Goal: Contribute content: Contribute content

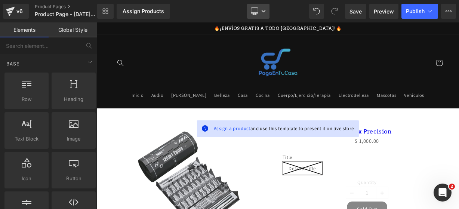
click at [257, 9] on icon at bounding box center [254, 10] width 7 height 7
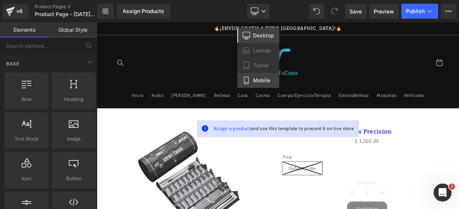
click at [252, 77] on link "Mobile" at bounding box center [258, 80] width 42 height 15
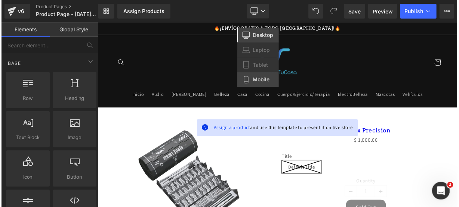
scroll to position [77, 0]
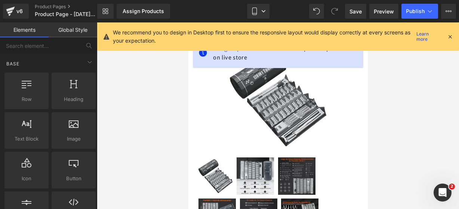
click at [449, 33] on icon at bounding box center [449, 36] width 7 height 7
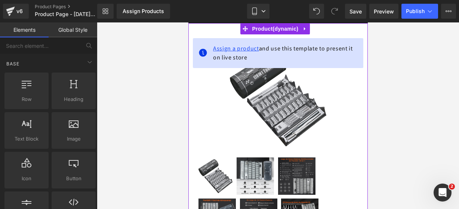
click at [241, 48] on span "Assign a product" at bounding box center [236, 48] width 46 height 8
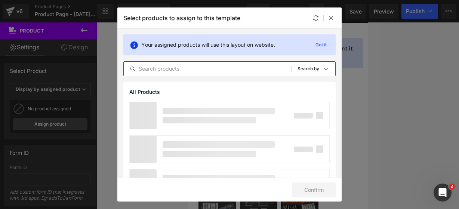
click at [194, 65] on input "text" at bounding box center [207, 68] width 167 height 9
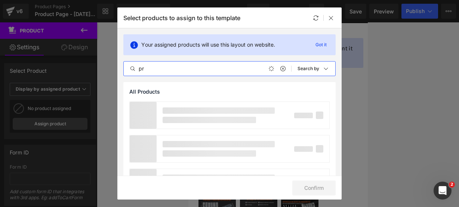
type input "p"
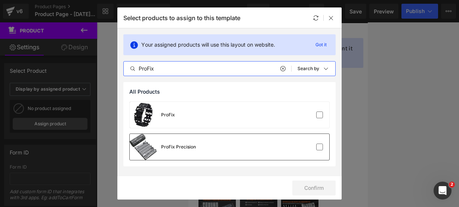
type input "ProFix"
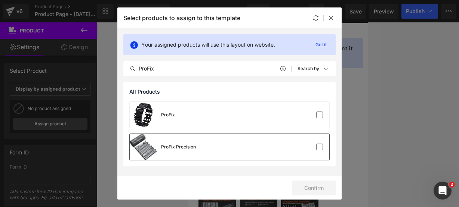
click at [200, 142] on div "ProFix Precision" at bounding box center [230, 147] width 200 height 26
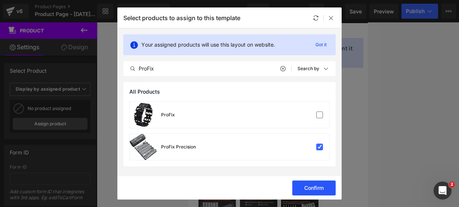
click at [319, 185] on button "Confirm" at bounding box center [313, 188] width 43 height 15
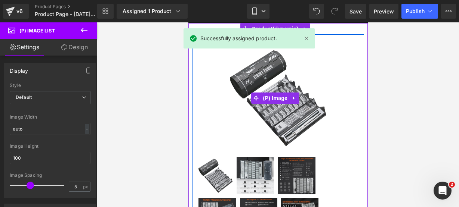
scroll to position [32, 0]
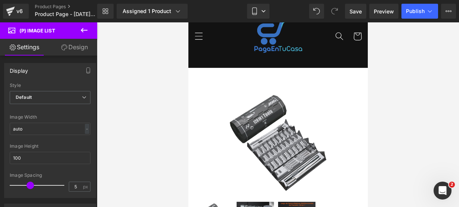
click at [84, 27] on icon at bounding box center [84, 30] width 9 height 9
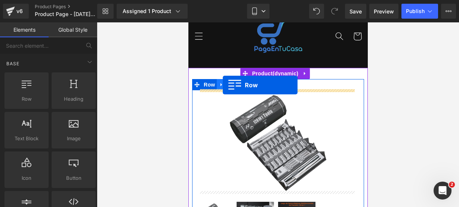
drag, startPoint x: 226, startPoint y: 111, endPoint x: 222, endPoint y: 86, distance: 25.4
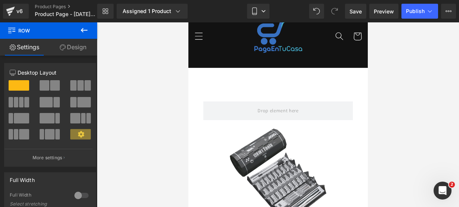
click at [84, 33] on icon at bounding box center [84, 30] width 9 height 9
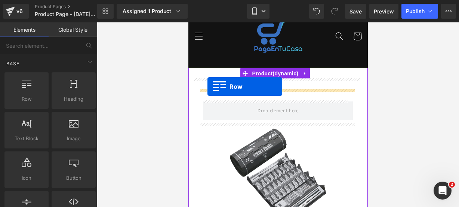
drag, startPoint x: 226, startPoint y: 112, endPoint x: 207, endPoint y: 87, distance: 31.2
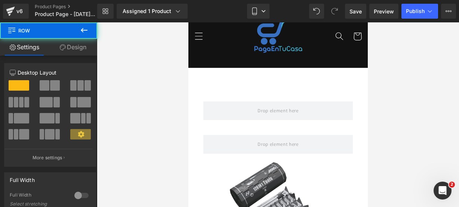
click at [81, 34] on icon at bounding box center [84, 30] width 9 height 9
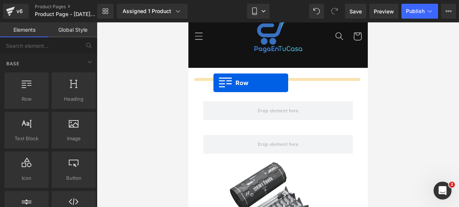
drag, startPoint x: 225, startPoint y: 100, endPoint x: 213, endPoint y: 83, distance: 20.4
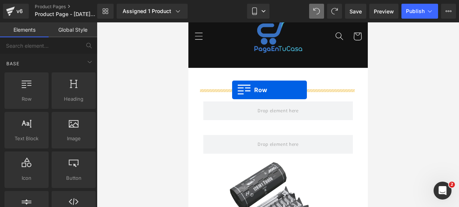
drag, startPoint x: 225, startPoint y: 118, endPoint x: 232, endPoint y: 90, distance: 29.2
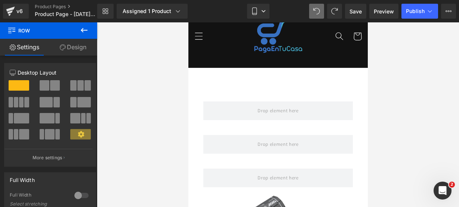
click at [80, 37] on button at bounding box center [84, 30] width 26 height 16
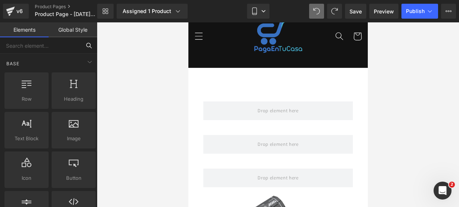
click at [57, 49] on input "text" at bounding box center [40, 45] width 81 height 16
type input "icon"
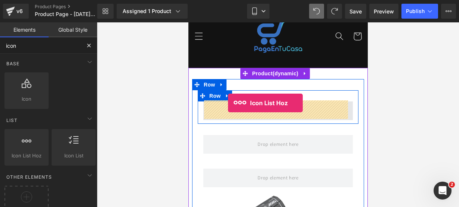
drag, startPoint x: 213, startPoint y: 167, endPoint x: 228, endPoint y: 103, distance: 65.8
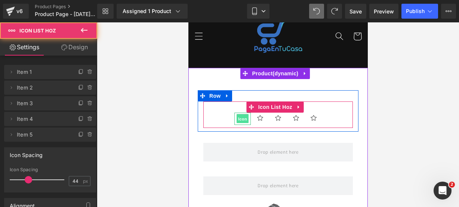
click at [237, 120] on span "Icon" at bounding box center [242, 119] width 12 height 9
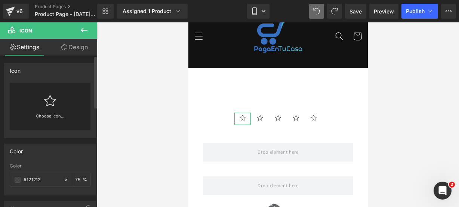
click at [55, 109] on div "Choose Icon..." at bounding box center [50, 106] width 81 height 47
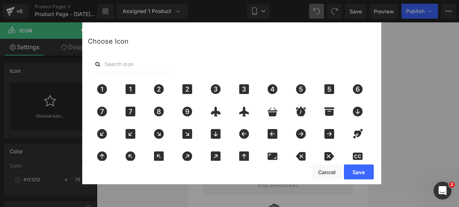
click at [121, 62] on input "text" at bounding box center [132, 64] width 75 height 16
type input "star"
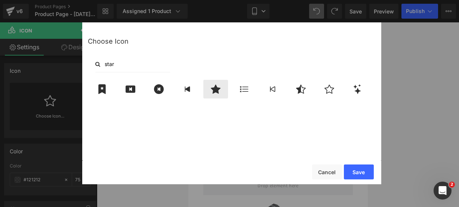
drag, startPoint x: 214, startPoint y: 86, endPoint x: 211, endPoint y: 94, distance: 8.4
click at [211, 94] on div at bounding box center [215, 89] width 25 height 19
click at [350, 166] on button "Save" at bounding box center [359, 172] width 30 height 15
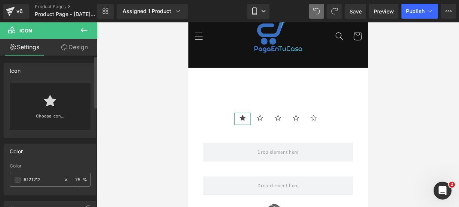
click at [15, 179] on span at bounding box center [18, 180] width 6 height 6
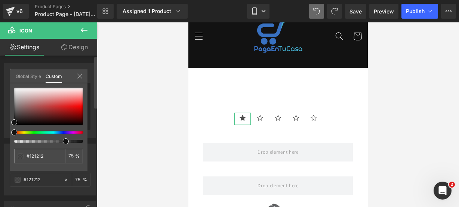
type input "#111111"
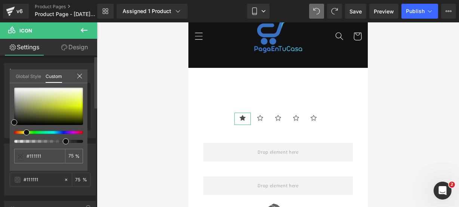
click at [24, 132] on div at bounding box center [45, 132] width 69 height 3
type input "#e5f443"
click at [75, 102] on div at bounding box center [48, 106] width 69 height 37
click at [76, 80] on div "Global Style Custom" at bounding box center [49, 76] width 78 height 14
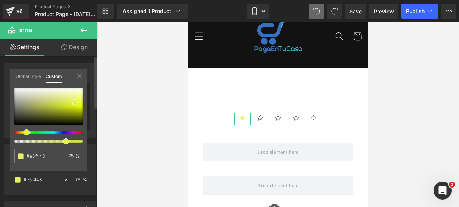
click at [78, 74] on icon at bounding box center [80, 76] width 6 height 6
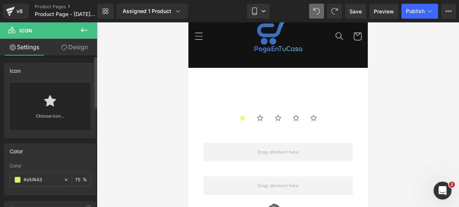
click at [83, 30] on icon at bounding box center [84, 30] width 7 height 4
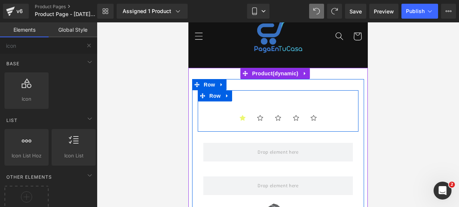
click at [208, 106] on div "Icon Icon Icon Icon Icon Icon List Hoz" at bounding box center [277, 115] width 149 height 27
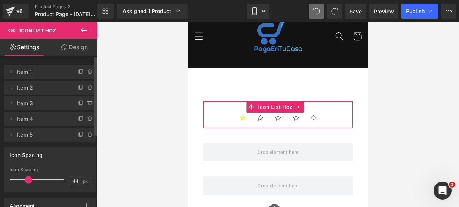
click at [92, 133] on div at bounding box center [86, 132] width 19 height 9
click at [90, 133] on div at bounding box center [86, 132] width 19 height 9
click at [89, 133] on icon at bounding box center [90, 135] width 6 height 6
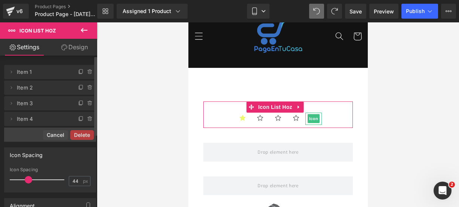
click at [89, 133] on button "Delete" at bounding box center [82, 135] width 24 height 10
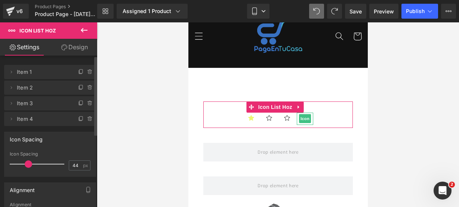
click at [89, 118] on icon at bounding box center [90, 119] width 6 height 6
click at [89, 118] on button "Delete" at bounding box center [82, 120] width 24 height 10
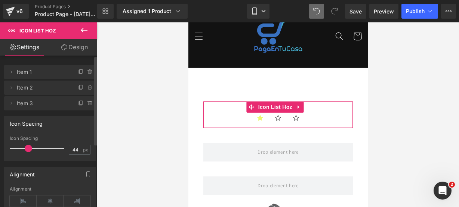
click at [87, 103] on icon at bounding box center [90, 104] width 6 height 6
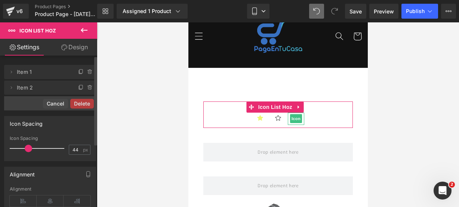
click at [85, 103] on button "Delete" at bounding box center [82, 104] width 24 height 10
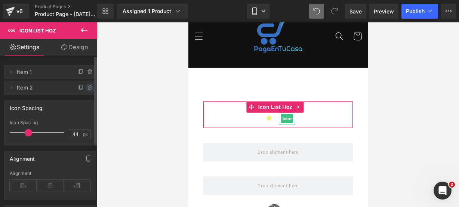
click at [87, 89] on icon at bounding box center [90, 88] width 6 height 6
click at [86, 89] on button "Delete" at bounding box center [82, 88] width 24 height 10
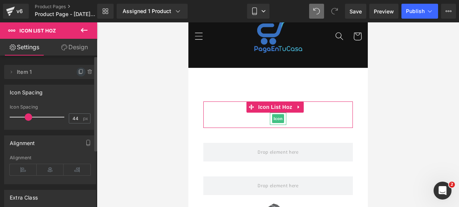
click at [79, 71] on icon at bounding box center [80, 72] width 3 height 3
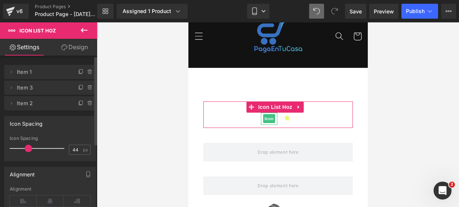
click at [79, 71] on icon at bounding box center [80, 72] width 3 height 3
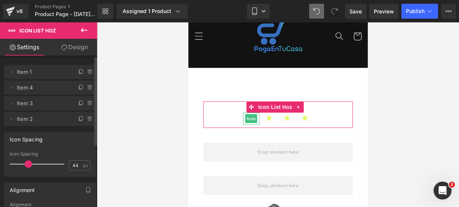
click at [79, 71] on icon at bounding box center [80, 72] width 3 height 3
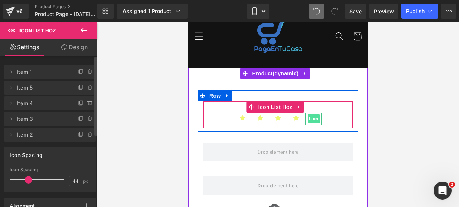
click at [307, 115] on span "Icon" at bounding box center [313, 118] width 12 height 9
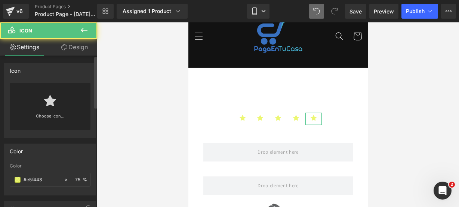
click at [75, 109] on div "Choose Icon..." at bounding box center [50, 106] width 81 height 47
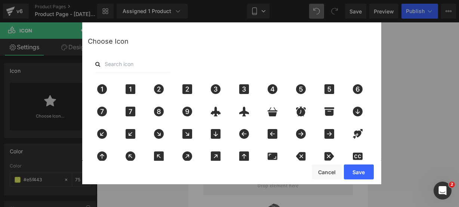
click at [126, 68] on input "text" at bounding box center [132, 64] width 75 height 16
type input "star"
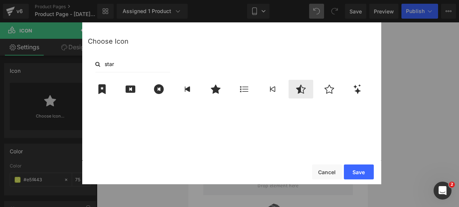
click at [302, 86] on icon at bounding box center [301, 89] width 16 height 10
click at [361, 170] on button "Save" at bounding box center [359, 172] width 30 height 15
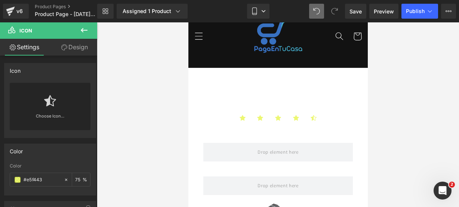
click at [87, 34] on icon at bounding box center [84, 30] width 9 height 9
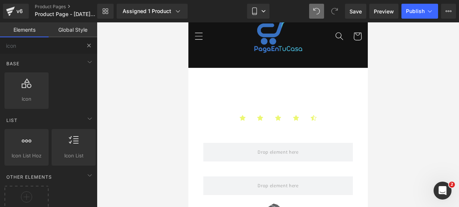
click at [91, 41] on button at bounding box center [89, 45] width 16 height 16
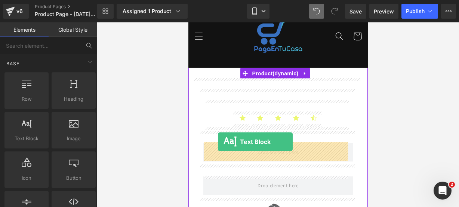
drag, startPoint x: 217, startPoint y: 164, endPoint x: 217, endPoint y: 142, distance: 21.3
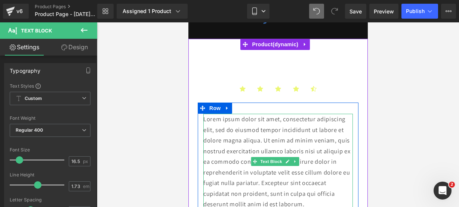
scroll to position [63, 0]
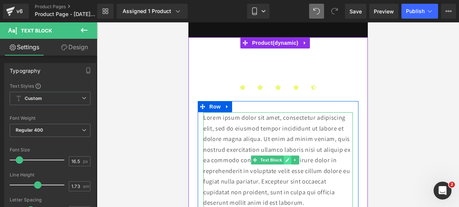
click at [286, 161] on icon at bounding box center [287, 161] width 4 height 4
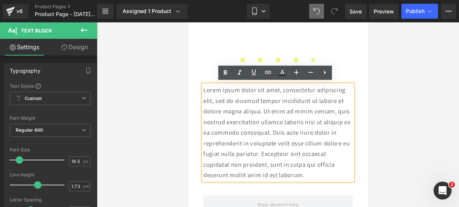
scroll to position [92, 0]
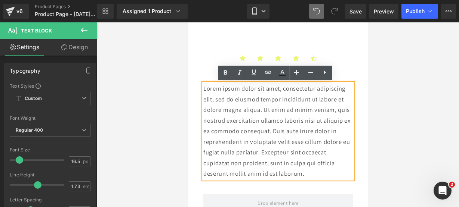
click at [327, 173] on p "Lorem ipsum dolor sit amet, consectetur adipiscing elit, sed do eiusmod tempor …" at bounding box center [277, 131] width 149 height 96
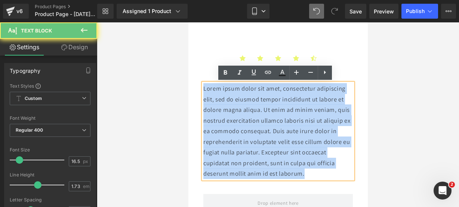
drag, startPoint x: 327, startPoint y: 173, endPoint x: 198, endPoint y: 89, distance: 154.4
click at [198, 89] on div "Lorem ipsum dolor sit amet, consectetur adipiscing elit, sed do eiusmod tempor …" at bounding box center [277, 131] width 161 height 96
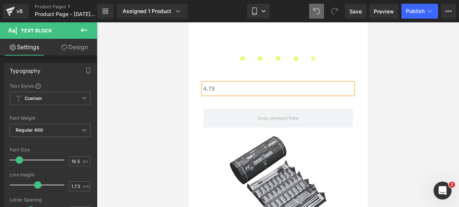
click at [219, 91] on p "4.79" at bounding box center [277, 88] width 149 height 11
drag, startPoint x: 268, startPoint y: 88, endPoint x: 200, endPoint y: 88, distance: 67.3
click at [200, 88] on div "4.79/5 (1749 reseñas) Text Block" at bounding box center [277, 88] width 161 height 11
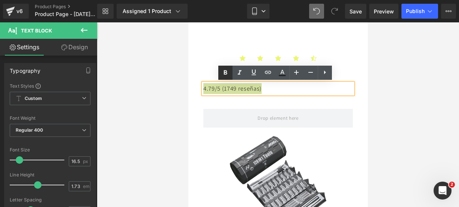
click at [220, 77] on link at bounding box center [225, 73] width 14 height 14
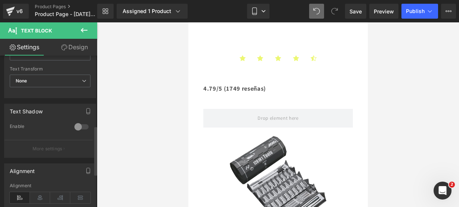
scroll to position [219, 0]
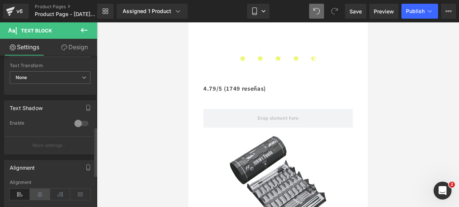
click at [34, 194] on icon at bounding box center [40, 194] width 20 height 11
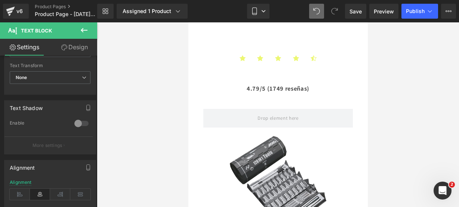
click at [86, 29] on icon at bounding box center [84, 30] width 9 height 9
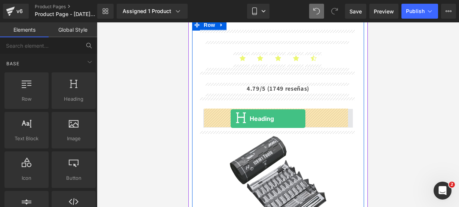
drag, startPoint x: 257, startPoint y: 105, endPoint x: 230, endPoint y: 119, distance: 30.2
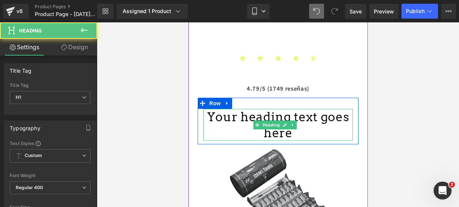
click at [288, 133] on h1 "Your heading text goes here" at bounding box center [277, 125] width 149 height 32
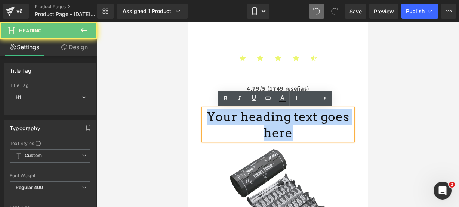
drag, startPoint x: 288, startPoint y: 133, endPoint x: 144, endPoint y: 87, distance: 152.0
click at [188, 87] on html "Ir directamente al contenido 🔥¡ENVÍOS GRATIS A TODO [GEOGRAPHIC_DATA]!🔥 Inicio …" at bounding box center [277, 24] width 179 height 186
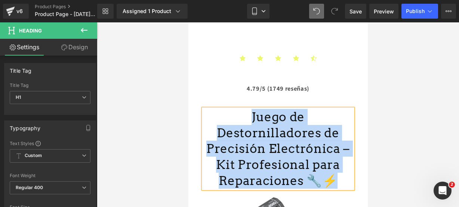
drag, startPoint x: 335, startPoint y: 164, endPoint x: 206, endPoint y: 113, distance: 138.7
click at [206, 113] on h1 "Juego de Destornilladores de Precisión Electrónica – Kit Profesional para Repar…" at bounding box center [277, 149] width 149 height 80
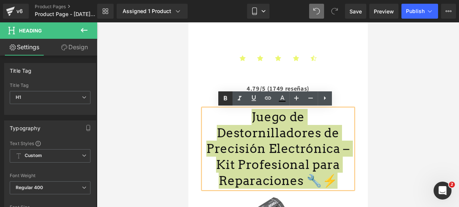
click at [226, 95] on icon at bounding box center [225, 98] width 9 height 9
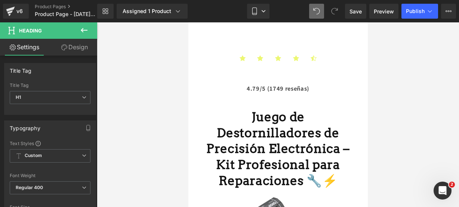
click at [84, 27] on icon at bounding box center [84, 30] width 9 height 9
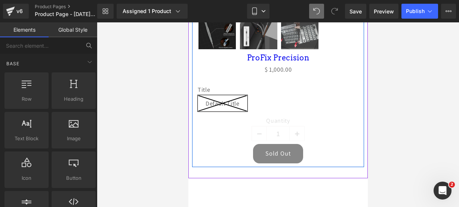
scroll to position [469, 0]
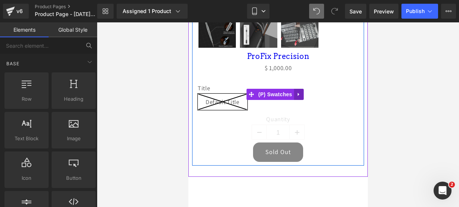
click at [298, 93] on icon at bounding box center [297, 94] width 1 height 3
click at [303, 92] on icon at bounding box center [303, 95] width 5 height 6
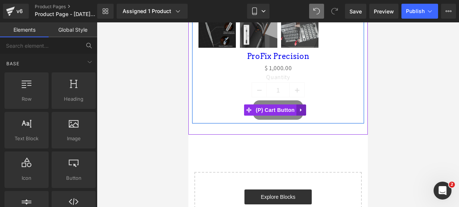
click at [301, 107] on icon at bounding box center [300, 110] width 5 height 6
click at [302, 105] on link at bounding box center [306, 110] width 10 height 11
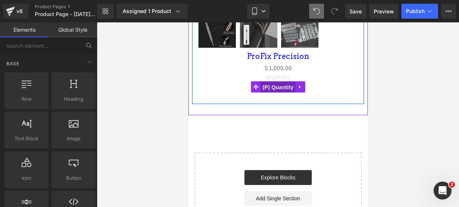
drag, startPoint x: 273, startPoint y: 64, endPoint x: 311, endPoint y: 85, distance: 43.7
click at [273, 82] on span "(P) Quantity" at bounding box center [277, 87] width 35 height 11
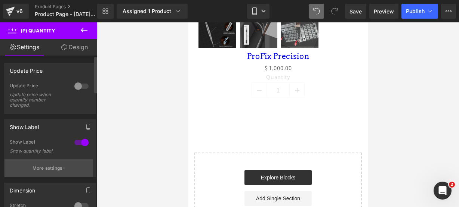
click at [47, 167] on p "More settings" at bounding box center [48, 168] width 30 height 7
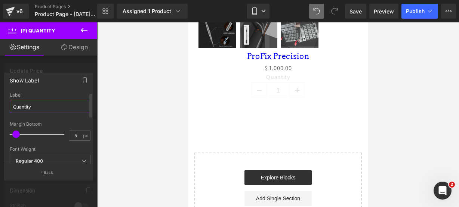
click at [53, 103] on input "Quantity" at bounding box center [50, 107] width 81 height 12
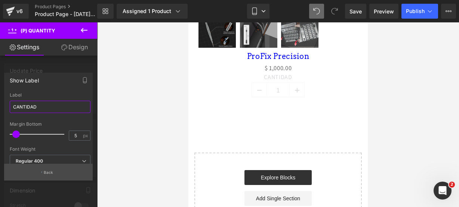
type input "CANTIDAD"
click at [51, 173] on p "Back" at bounding box center [49, 173] width 10 height 6
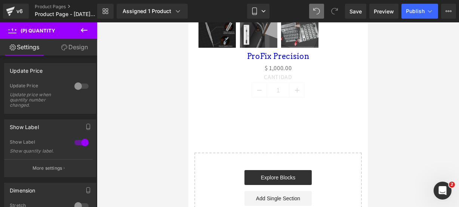
click at [84, 30] on icon at bounding box center [84, 30] width 7 height 4
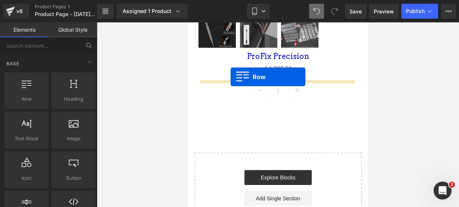
drag, startPoint x: 226, startPoint y: 98, endPoint x: 230, endPoint y: 77, distance: 21.0
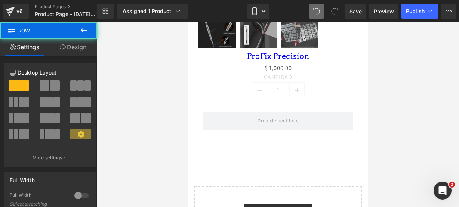
click at [87, 33] on icon at bounding box center [84, 30] width 9 height 9
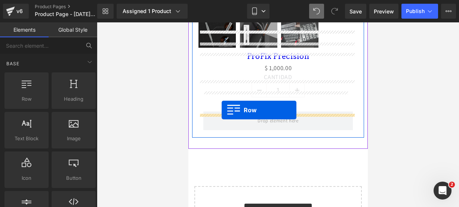
drag, startPoint x: 228, startPoint y: 105, endPoint x: 221, endPoint y: 110, distance: 8.2
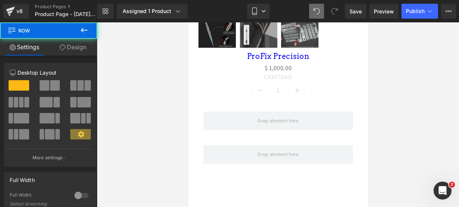
click at [86, 28] on icon at bounding box center [84, 30] width 9 height 9
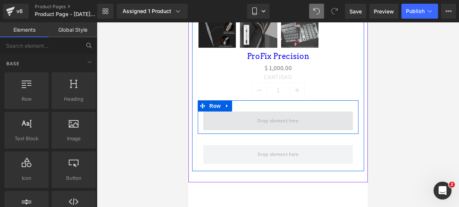
scroll to position [557, 0]
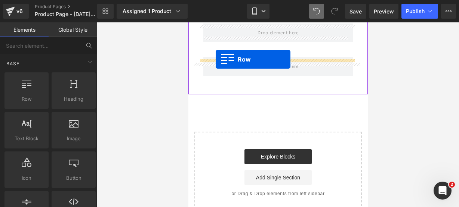
drag, startPoint x: 227, startPoint y: 115, endPoint x: 215, endPoint y: 59, distance: 56.5
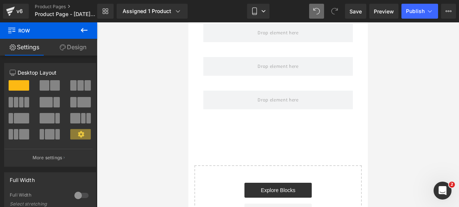
click at [85, 32] on icon at bounding box center [84, 30] width 9 height 9
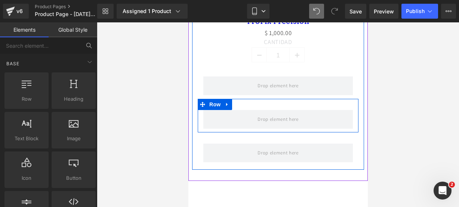
scroll to position [503, 0]
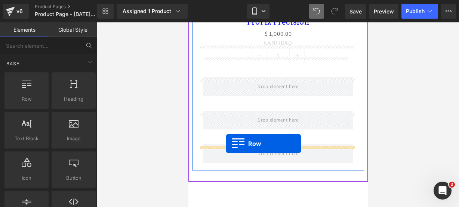
drag, startPoint x: 212, startPoint y: 104, endPoint x: 226, endPoint y: 144, distance: 42.3
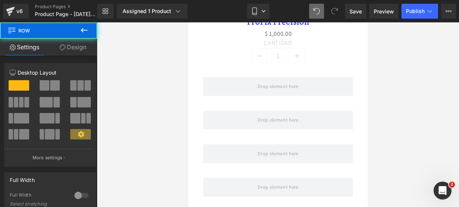
click at [85, 30] on icon at bounding box center [84, 30] width 7 height 4
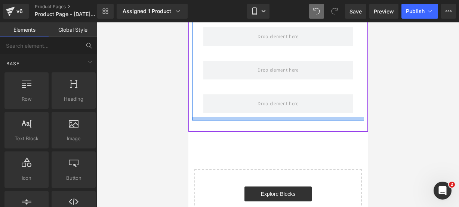
scroll to position [587, 0]
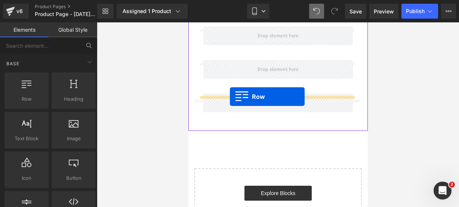
drag, startPoint x: 235, startPoint y: 125, endPoint x: 229, endPoint y: 97, distance: 28.5
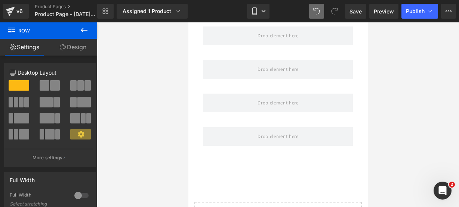
click at [85, 31] on icon at bounding box center [84, 30] width 9 height 9
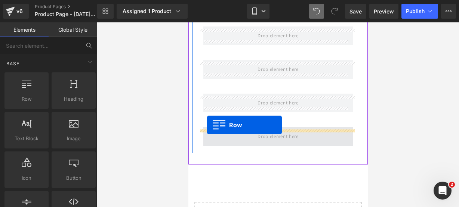
drag, startPoint x: 196, startPoint y: 109, endPoint x: 207, endPoint y: 125, distance: 19.5
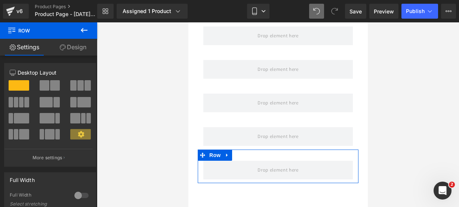
click at [92, 41] on link "Design" at bounding box center [73, 47] width 49 height 17
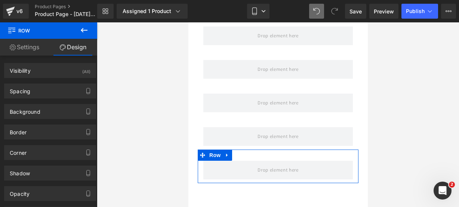
click at [18, 46] on link "Settings" at bounding box center [24, 47] width 49 height 17
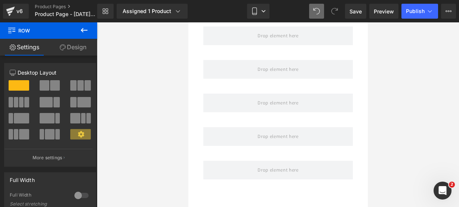
click at [93, 32] on button at bounding box center [84, 30] width 26 height 16
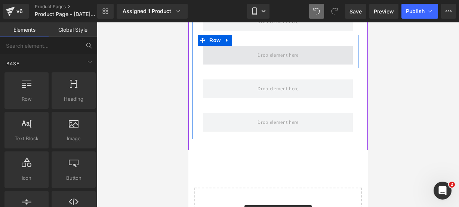
scroll to position [636, 0]
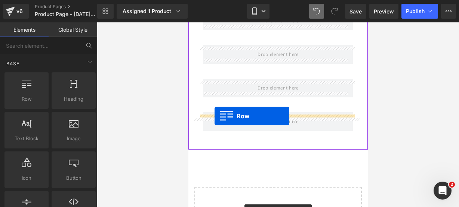
drag, startPoint x: 210, startPoint y: 105, endPoint x: 214, endPoint y: 116, distance: 12.2
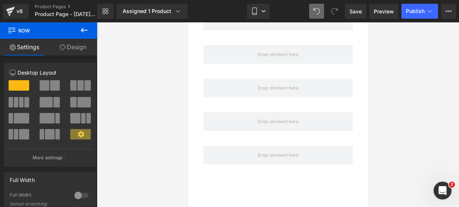
click at [85, 30] on icon at bounding box center [84, 30] width 9 height 9
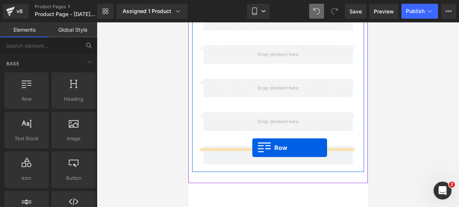
drag, startPoint x: 223, startPoint y: 104, endPoint x: 252, endPoint y: 148, distance: 52.1
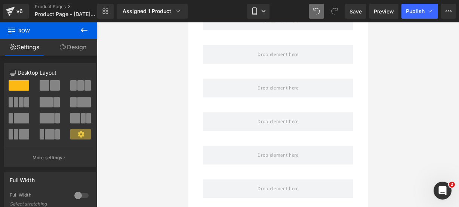
click at [84, 35] on button at bounding box center [84, 30] width 26 height 16
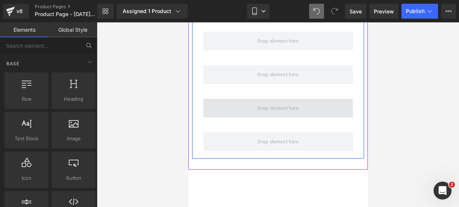
scroll to position [683, 0]
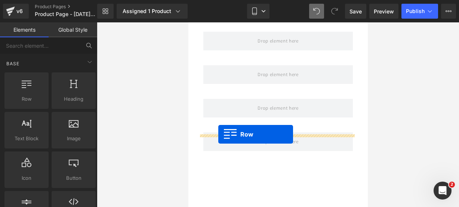
drag, startPoint x: 201, startPoint y: 115, endPoint x: 218, endPoint y: 135, distance: 26.3
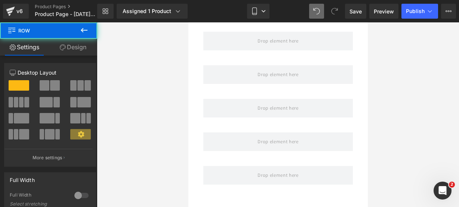
click at [87, 32] on icon at bounding box center [84, 30] width 9 height 9
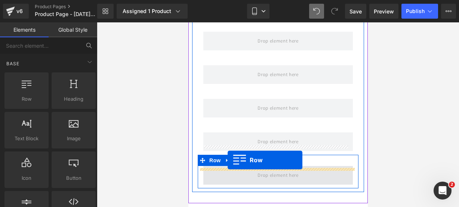
drag, startPoint x: 226, startPoint y: 107, endPoint x: 227, endPoint y: 160, distance: 53.1
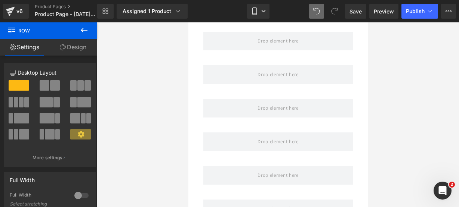
click at [85, 32] on icon at bounding box center [84, 30] width 9 height 9
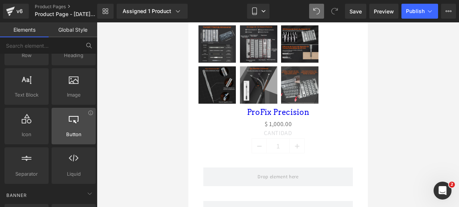
scroll to position [44, 0]
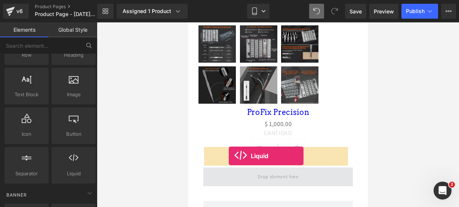
drag, startPoint x: 267, startPoint y: 178, endPoint x: 228, endPoint y: 156, distance: 44.7
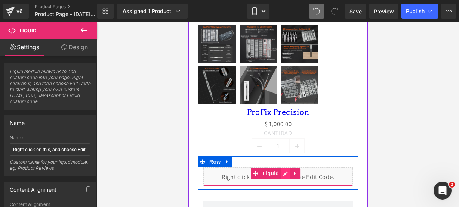
click at [283, 168] on div "Liquid" at bounding box center [277, 177] width 149 height 19
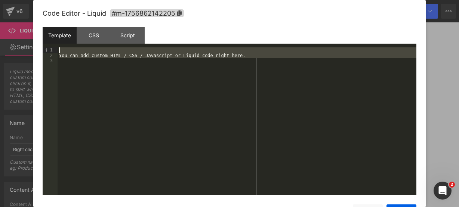
drag, startPoint x: 258, startPoint y: 59, endPoint x: 195, endPoint y: 43, distance: 65.6
click at [195, 43] on div "Template CSS Script Data 1 2 3 You can add custom HTML / CSS / Javascript or Li…" at bounding box center [230, 111] width 374 height 169
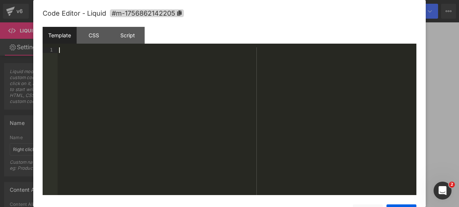
click at [178, 66] on div at bounding box center [237, 126] width 359 height 159
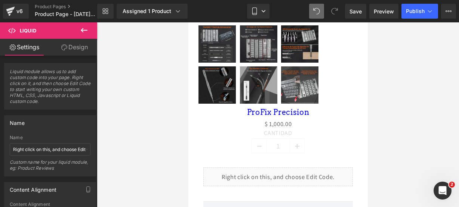
click at [83, 30] on icon at bounding box center [84, 30] width 9 height 9
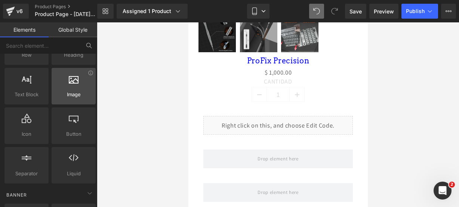
scroll to position [23, 0]
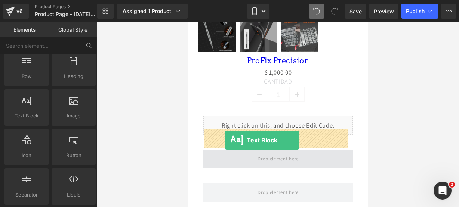
drag, startPoint x: 219, startPoint y: 128, endPoint x: 224, endPoint y: 140, distance: 13.4
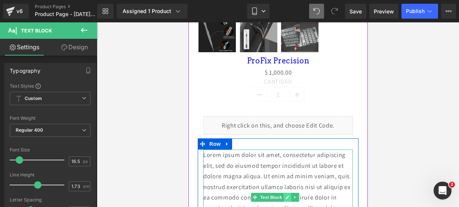
click at [288, 195] on icon at bounding box center [287, 197] width 4 height 4
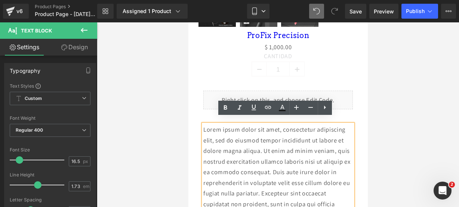
scroll to position [490, 0]
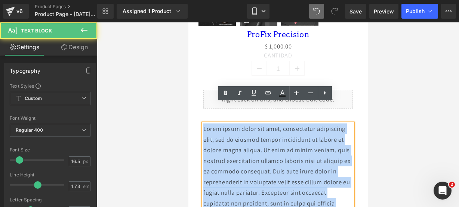
drag, startPoint x: 330, startPoint y: 194, endPoint x: 204, endPoint y: 98, distance: 158.6
click at [204, 112] on div "Lorem ipsum dolor sit amet, consectetur adipiscing elit, sed do eiusmod tempor …" at bounding box center [277, 167] width 161 height 111
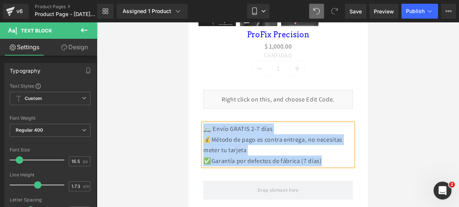
drag, startPoint x: 333, startPoint y: 141, endPoint x: 206, endPoint y: 106, distance: 131.4
click at [206, 124] on div "🚐 Envío GRATIS 2-7 días 💰Método de pago es contra entrega, no necesitas meter …" at bounding box center [277, 145] width 149 height 43
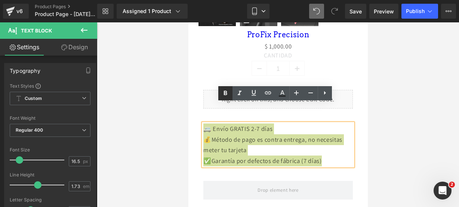
click at [221, 96] on icon at bounding box center [225, 93] width 9 height 9
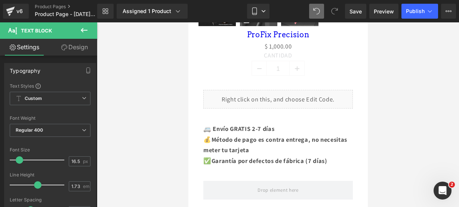
click at [94, 31] on button at bounding box center [84, 30] width 26 height 16
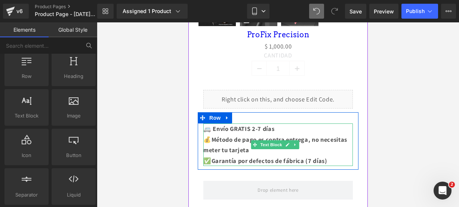
scroll to position [557, 0]
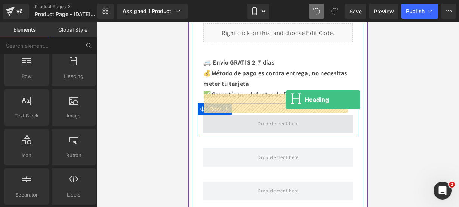
drag, startPoint x: 261, startPoint y: 95, endPoint x: 285, endPoint y: 100, distance: 24.9
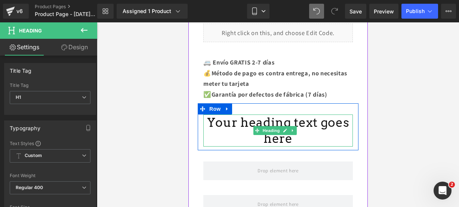
click at [285, 129] on icon at bounding box center [285, 131] width 4 height 4
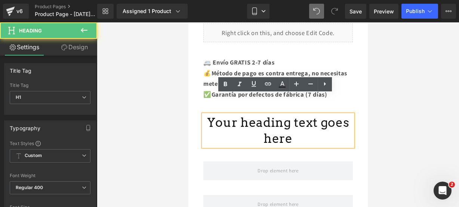
click at [289, 115] on h1 "Your heading text goes here" at bounding box center [277, 131] width 149 height 32
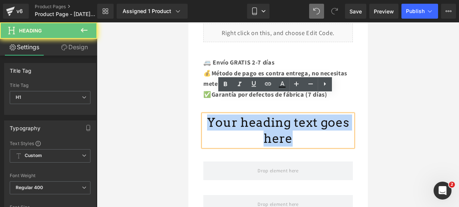
drag, startPoint x: 289, startPoint y: 115, endPoint x: 107, endPoint y: 89, distance: 184.2
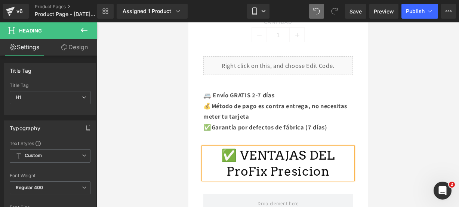
scroll to position [525, 0]
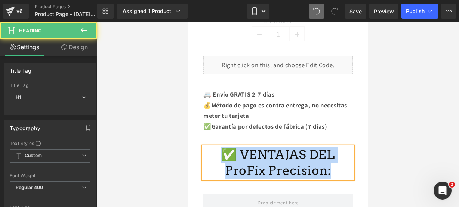
drag, startPoint x: 336, startPoint y: 157, endPoint x: 223, endPoint y: 132, distance: 115.6
click at [223, 147] on h1 "✅ VENTAJAS DEL ProFix Precision:" at bounding box center [277, 163] width 149 height 32
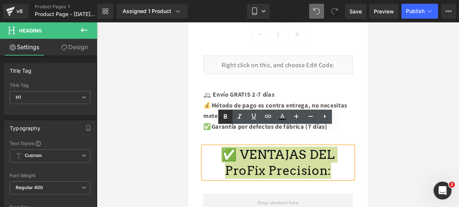
click at [228, 115] on icon at bounding box center [225, 116] width 9 height 9
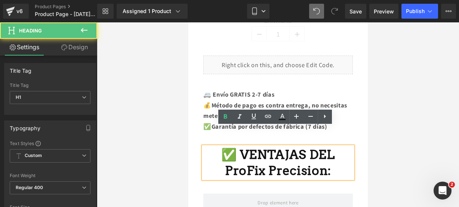
click at [303, 147] on strong "✅ VENTAJAS DEL ProFix Precision:" at bounding box center [277, 162] width 113 height 31
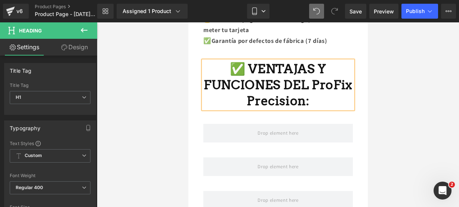
scroll to position [609, 0]
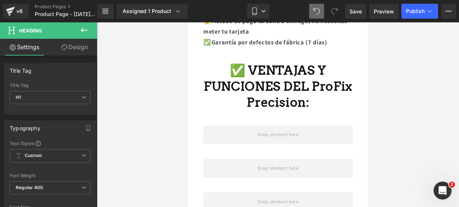
click at [87, 27] on icon at bounding box center [84, 30] width 9 height 9
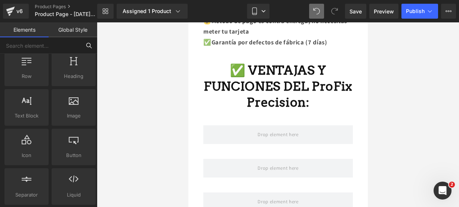
click at [43, 47] on input "text" at bounding box center [40, 45] width 81 height 16
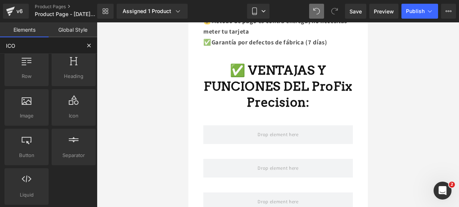
type input "ICON"
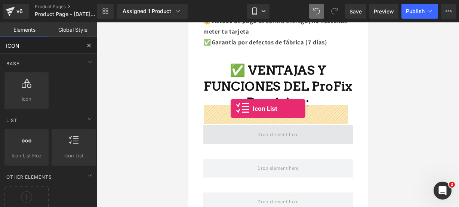
drag, startPoint x: 250, startPoint y: 160, endPoint x: 230, endPoint y: 109, distance: 54.5
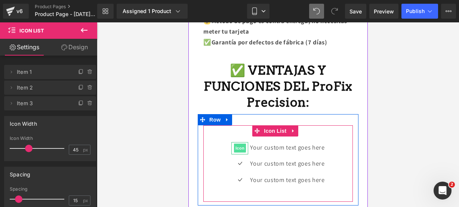
click at [237, 144] on span "Icon" at bounding box center [240, 148] width 12 height 9
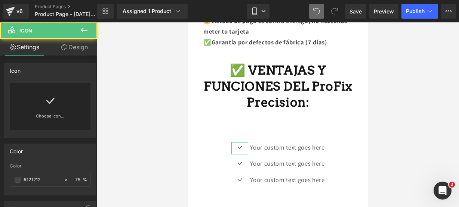
click at [41, 107] on div "Choose Icon..." at bounding box center [50, 106] width 81 height 47
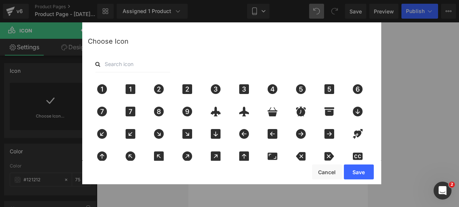
click at [114, 64] on input "text" at bounding box center [132, 64] width 75 height 16
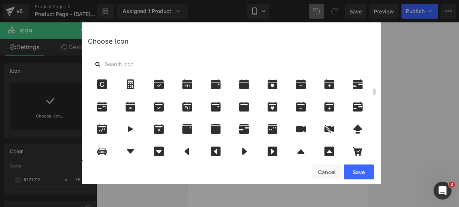
scroll to position [193, 0]
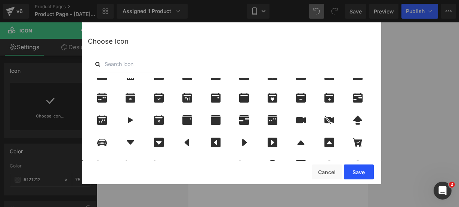
click at [365, 170] on button "Save" at bounding box center [359, 172] width 30 height 15
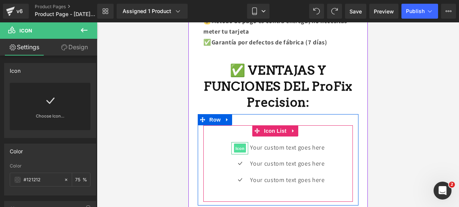
click at [234, 144] on span "Icon" at bounding box center [240, 148] width 12 height 9
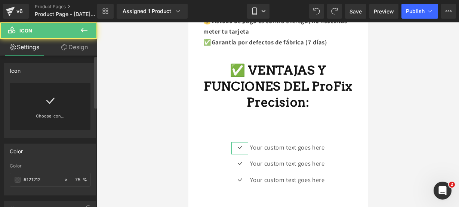
click at [50, 97] on icon at bounding box center [50, 101] width 12 height 12
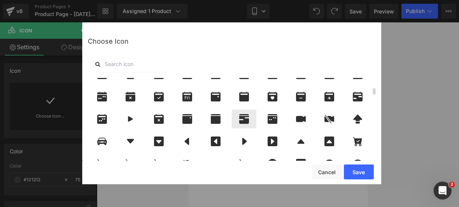
scroll to position [191, 0]
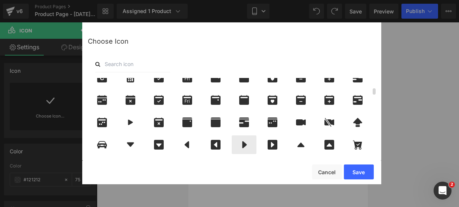
click at [244, 138] on div at bounding box center [244, 145] width 25 height 19
click at [359, 176] on button "Save" at bounding box center [359, 172] width 30 height 15
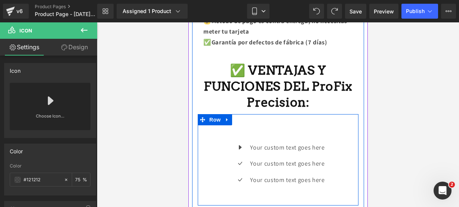
click at [188, 22] on div at bounding box center [188, 22] width 0 height 0
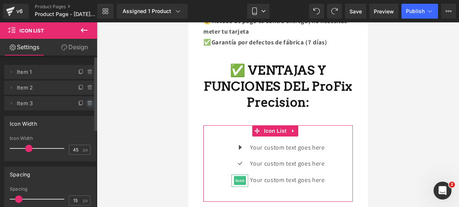
click at [87, 104] on icon at bounding box center [90, 104] width 6 height 6
click at [86, 104] on button "Delete" at bounding box center [84, 104] width 24 height 10
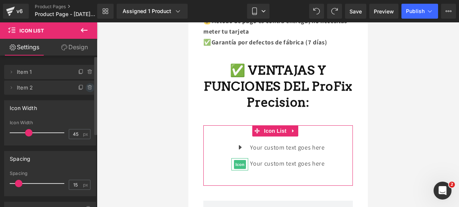
click at [87, 87] on icon at bounding box center [90, 88] width 6 height 6
click at [86, 87] on button "Delete" at bounding box center [82, 88] width 24 height 10
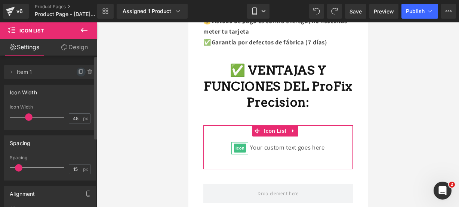
click at [78, 74] on icon at bounding box center [81, 72] width 6 height 6
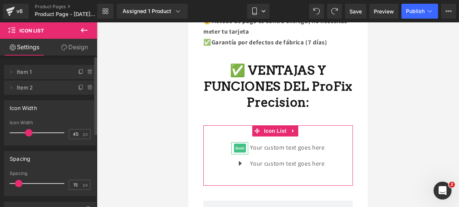
click at [78, 74] on icon at bounding box center [81, 72] width 6 height 6
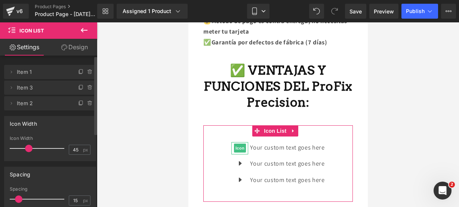
click at [78, 74] on icon at bounding box center [81, 72] width 6 height 6
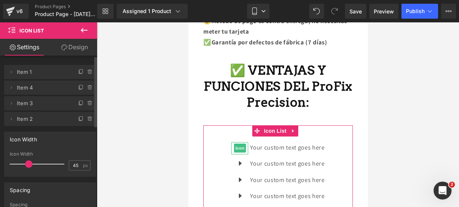
click at [78, 74] on icon at bounding box center [81, 72] width 6 height 6
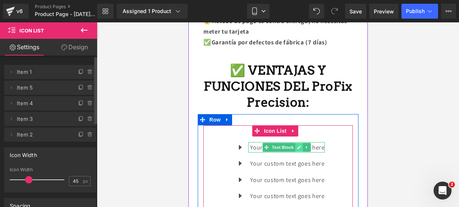
click at [295, 143] on link at bounding box center [299, 147] width 8 height 9
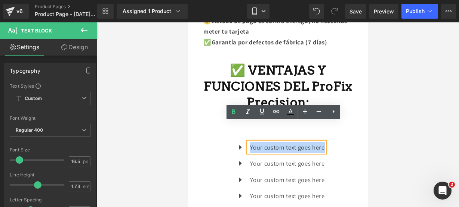
drag, startPoint x: 320, startPoint y: 127, endPoint x: 247, endPoint y: 123, distance: 72.6
click at [250, 142] on p "Your custom text goes here" at bounding box center [287, 147] width 74 height 11
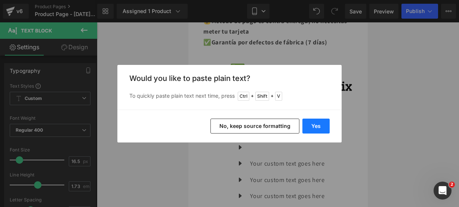
drag, startPoint x: 306, startPoint y: 125, endPoint x: 118, endPoint y: 103, distance: 189.3
click at [306, 125] on button "Yes" at bounding box center [315, 126] width 27 height 15
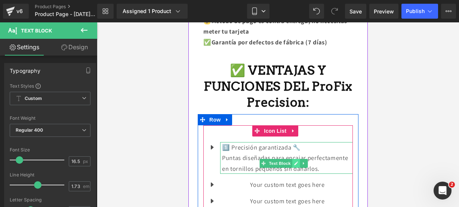
click at [295, 161] on icon at bounding box center [295, 163] width 4 height 4
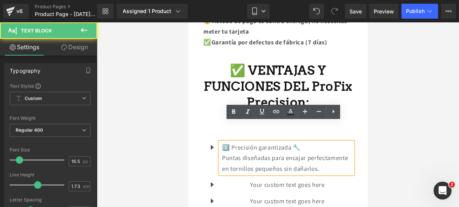
click at [257, 161] on p "Puntas diseñadas para encajar perfectamente en tornillos pequeños sin dañarlos." at bounding box center [287, 163] width 131 height 21
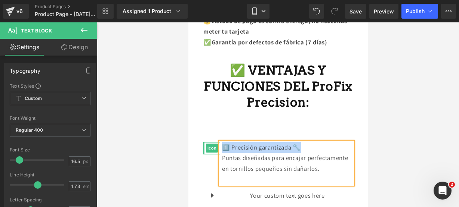
drag, startPoint x: 306, startPoint y: 125, endPoint x: 203, endPoint y: 127, distance: 103.2
click at [203, 142] on li "Icon 1️⃣ Precisión garantizada 🔧 Puntas diseñadas para encajar perfectamente en…" at bounding box center [277, 163] width 149 height 43
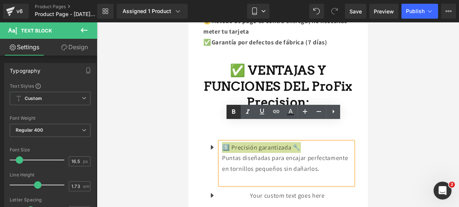
click at [230, 112] on icon at bounding box center [233, 112] width 9 height 9
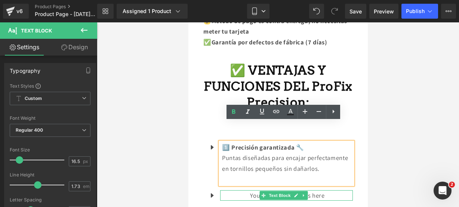
scroll to position [630, 0]
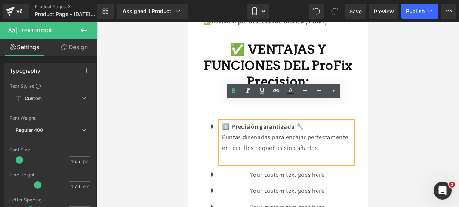
click at [295, 170] on div "Your custom text goes here Text Block" at bounding box center [286, 175] width 133 height 11
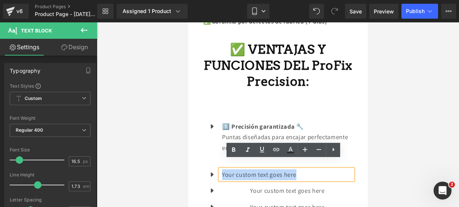
drag, startPoint x: 297, startPoint y: 165, endPoint x: 220, endPoint y: 164, distance: 76.2
click at [220, 170] on div "Your custom text goes here" at bounding box center [286, 175] width 133 height 11
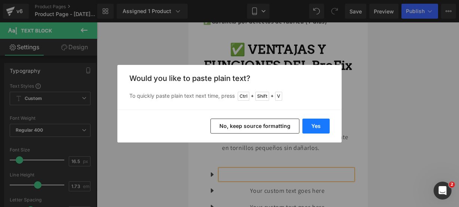
click at [305, 131] on button "Yes" at bounding box center [315, 126] width 27 height 15
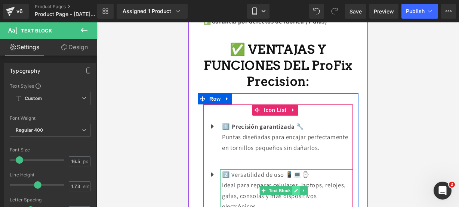
click at [294, 189] on icon at bounding box center [295, 191] width 4 height 4
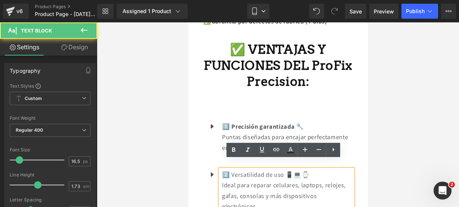
click at [279, 192] on p "Ideal para reparar celulares, laptops, relojes, gafas, consolas y más dispositi…" at bounding box center [287, 196] width 131 height 32
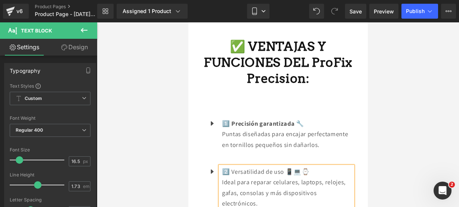
scroll to position [1, 0]
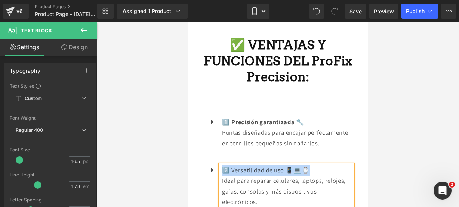
drag, startPoint x: 313, startPoint y: 163, endPoint x: 224, endPoint y: 160, distance: 89.0
click at [224, 165] on p "2️⃣ Versatilidad de uso 📱💻⌚" at bounding box center [287, 170] width 131 height 11
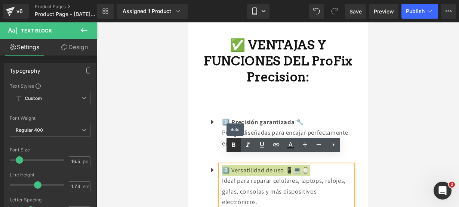
click at [235, 148] on icon at bounding box center [233, 145] width 9 height 9
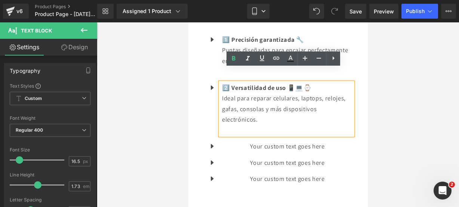
scroll to position [720, 0]
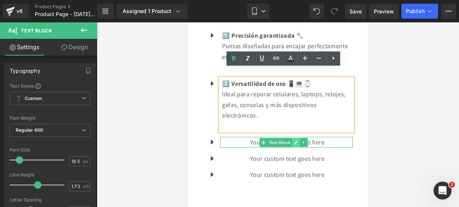
click at [296, 141] on icon at bounding box center [296, 143] width 4 height 4
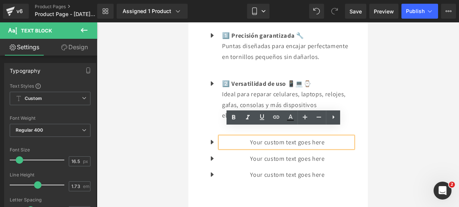
click at [325, 137] on p "Your custom text goes here" at bounding box center [287, 142] width 131 height 11
drag, startPoint x: 325, startPoint y: 133, endPoint x: 219, endPoint y: 125, distance: 106.1
click at [219, 125] on ul "Icon 1️⃣ Precisión garantizada 🔧 Puntas diseñadas para encajar perfectamente en…" at bounding box center [277, 108] width 149 height 156
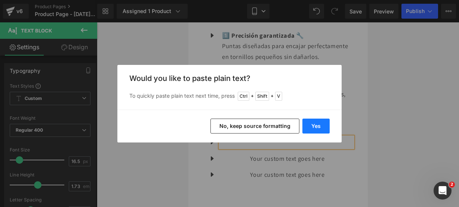
click at [313, 124] on button "Yes" at bounding box center [315, 126] width 27 height 15
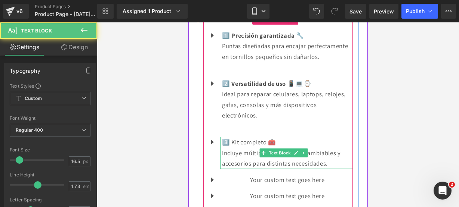
click at [328, 151] on p "Incluye múltiples puntas intercambiables y accesorios para distintas necesidade…" at bounding box center [287, 158] width 131 height 21
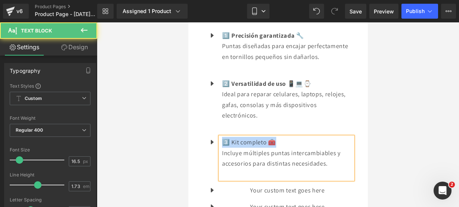
drag, startPoint x: 282, startPoint y: 136, endPoint x: 220, endPoint y: 124, distance: 63.8
click at [220, 124] on ul "Icon 1️⃣ Precisión garantizada 🔧 Puntas diseñadas para encajar perfectamente en…" at bounding box center [277, 124] width 149 height 188
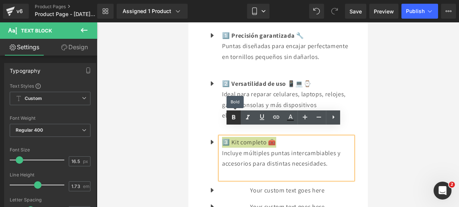
click at [232, 113] on icon at bounding box center [233, 117] width 9 height 9
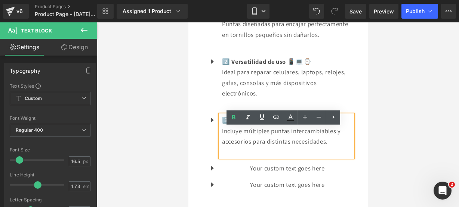
scroll to position [742, 0]
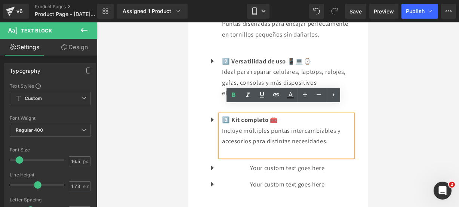
click at [294, 163] on div "Your custom text goes here Text Block" at bounding box center [286, 168] width 133 height 11
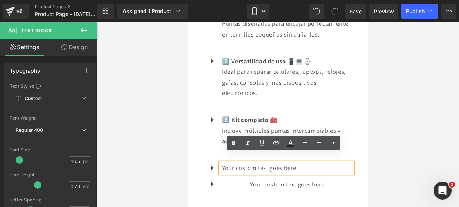
click at [312, 163] on p "Your custom text goes here" at bounding box center [287, 168] width 131 height 11
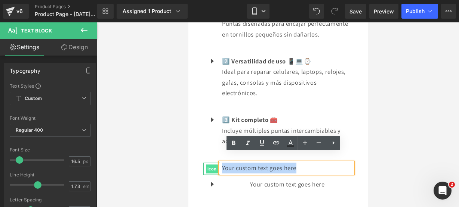
drag, startPoint x: 312, startPoint y: 161, endPoint x: 217, endPoint y: 155, distance: 94.7
click at [217, 163] on li "Icon Your custom text goes here Text Block" at bounding box center [277, 168] width 149 height 11
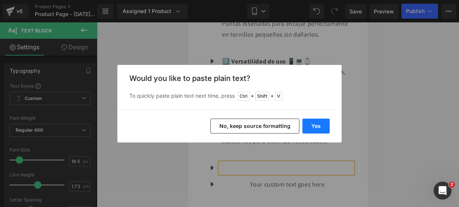
click at [316, 127] on button "Yes" at bounding box center [315, 126] width 27 height 15
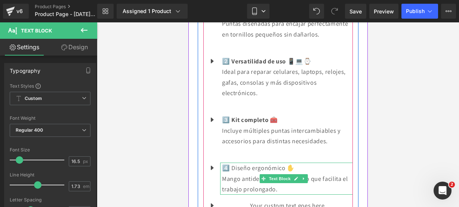
click at [300, 177] on p "Mango antideslizante y cómodo que facilita el trabajo prolongado." at bounding box center [287, 184] width 131 height 21
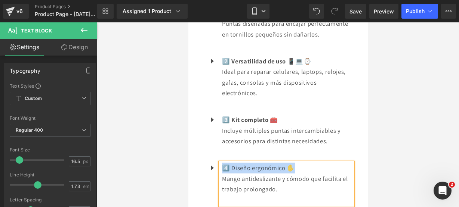
drag, startPoint x: 297, startPoint y: 161, endPoint x: 223, endPoint y: 153, distance: 74.1
click at [223, 163] on p "4️⃣ Diseño ergonómico ✋" at bounding box center [287, 168] width 131 height 11
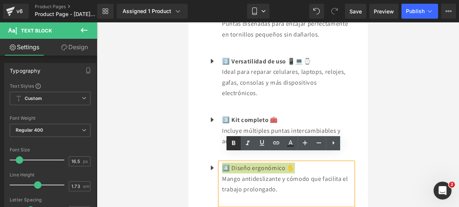
click at [232, 145] on icon at bounding box center [233, 143] width 9 height 9
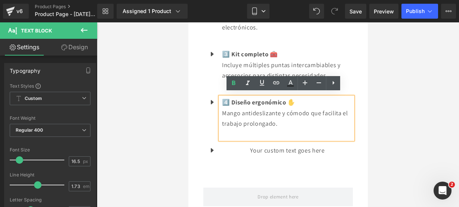
scroll to position [808, 0]
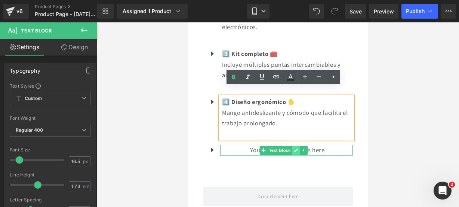
click at [294, 148] on icon at bounding box center [295, 150] width 4 height 4
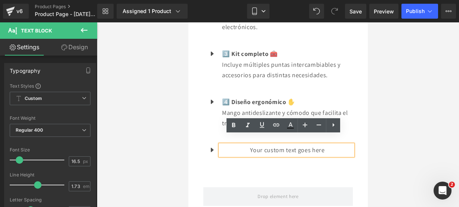
click at [330, 145] on p "Your custom text goes here" at bounding box center [287, 150] width 131 height 11
drag, startPoint x: 329, startPoint y: 140, endPoint x: 208, endPoint y: 131, distance: 121.4
click at [208, 131] on ul "Icon 1️⃣ Precisión garantizada 🔧 Puntas diseñadas para encajar perfectamente en…" at bounding box center [277, 52] width 149 height 220
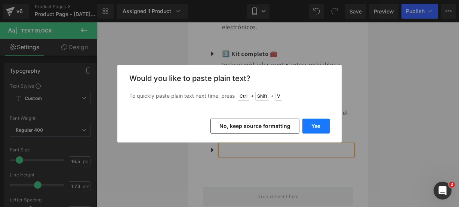
click at [312, 123] on button "Yes" at bounding box center [315, 126] width 27 height 15
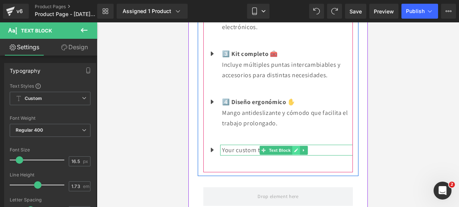
click at [296, 148] on icon at bounding box center [295, 150] width 4 height 4
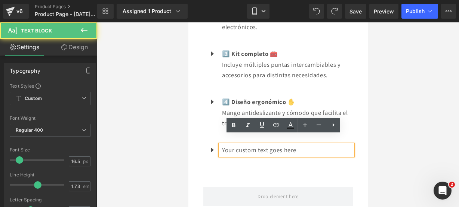
click at [305, 145] on p "Your custom text goes here" at bounding box center [287, 150] width 131 height 11
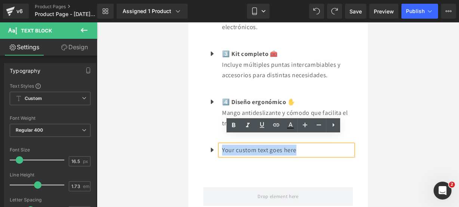
drag, startPoint x: 305, startPoint y: 142, endPoint x: 221, endPoint y: 138, distance: 84.5
click at [221, 145] on div "Your custom text goes here" at bounding box center [286, 150] width 133 height 11
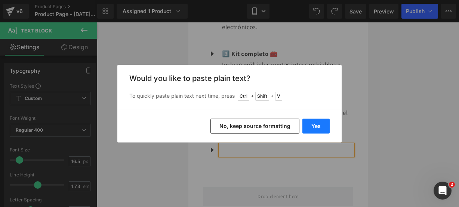
click at [312, 125] on button "Yes" at bounding box center [315, 126] width 27 height 15
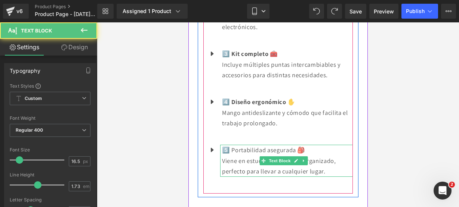
click at [328, 161] on p "Viene en estuche compacto y organizado, perfecto para llevar a cualquier lugar." at bounding box center [287, 166] width 131 height 21
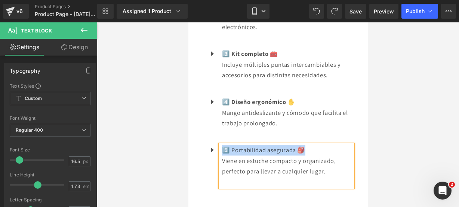
drag, startPoint x: 307, startPoint y: 140, endPoint x: 225, endPoint y: 137, distance: 81.5
click at [225, 145] on p "5️⃣ Portabilidad asegurada 🎒" at bounding box center [287, 150] width 131 height 11
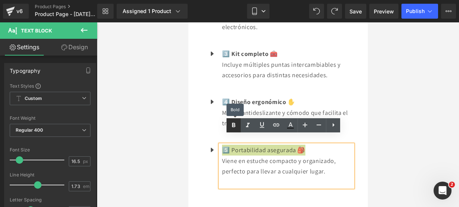
click at [233, 130] on link at bounding box center [233, 125] width 14 height 14
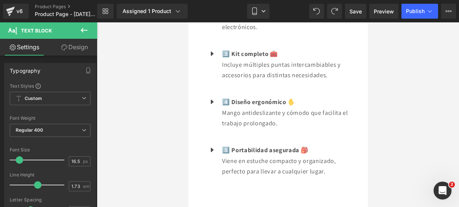
click at [90, 36] on button at bounding box center [84, 30] width 26 height 16
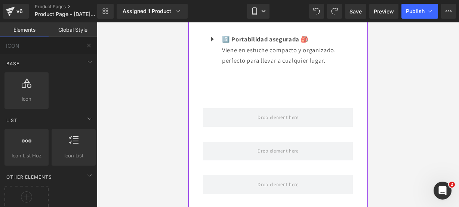
scroll to position [920, 0]
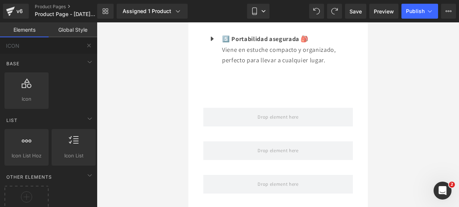
click at [85, 44] on button at bounding box center [89, 45] width 16 height 16
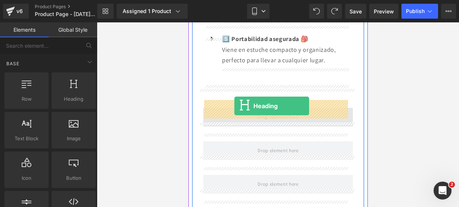
drag, startPoint x: 259, startPoint y: 114, endPoint x: 234, endPoint y: 106, distance: 26.6
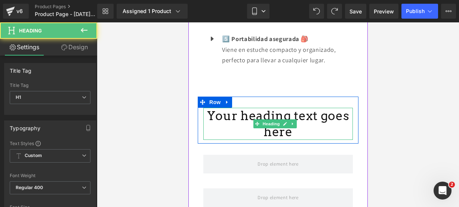
click at [298, 124] on h1 "Your heading text goes here" at bounding box center [277, 124] width 149 height 32
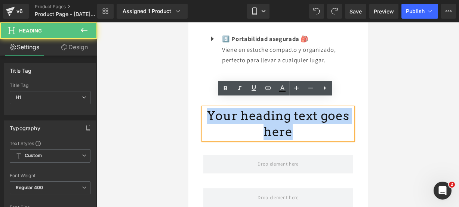
drag, startPoint x: 298, startPoint y: 124, endPoint x: 173, endPoint y: 96, distance: 128.3
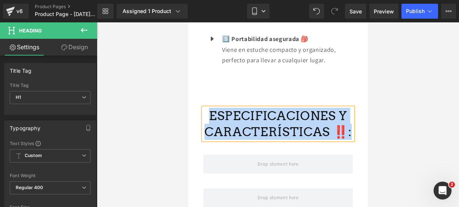
drag, startPoint x: 343, startPoint y: 121, endPoint x: 211, endPoint y: 105, distance: 132.5
click at [211, 108] on h1 "ESPECIFICACIONES Y CARACTERÍSTICAS ‼️:" at bounding box center [277, 124] width 149 height 32
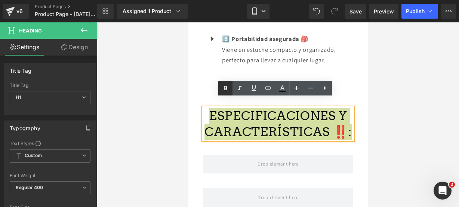
click at [224, 91] on icon at bounding box center [225, 88] width 9 height 9
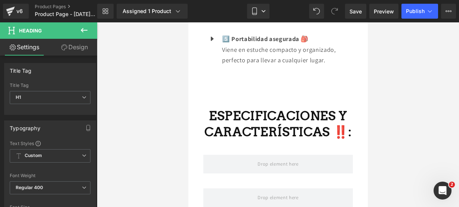
click at [90, 36] on button at bounding box center [84, 30] width 26 height 16
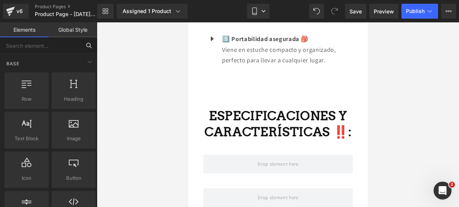
click at [55, 45] on input "text" at bounding box center [40, 45] width 81 height 16
type input "ICON"
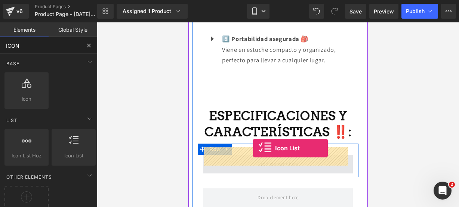
drag, startPoint x: 254, startPoint y: 167, endPoint x: 253, endPoint y: 148, distance: 18.4
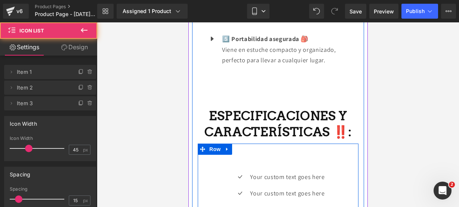
scroll to position [975, 0]
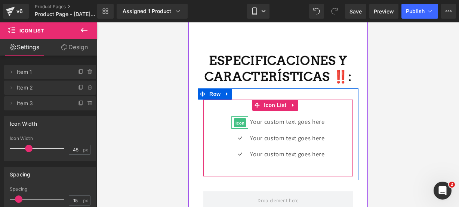
click at [236, 118] on span "Icon" at bounding box center [240, 122] width 12 height 9
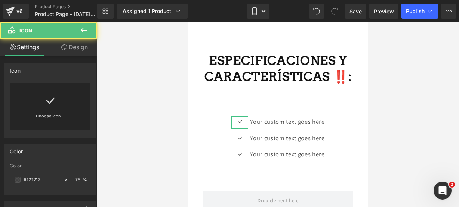
click at [63, 100] on div "Choose Icon..." at bounding box center [50, 106] width 81 height 47
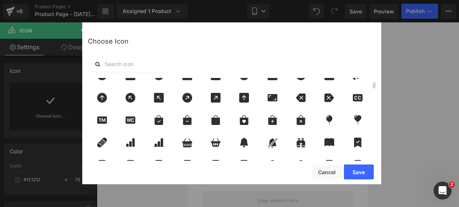
scroll to position [60, 0]
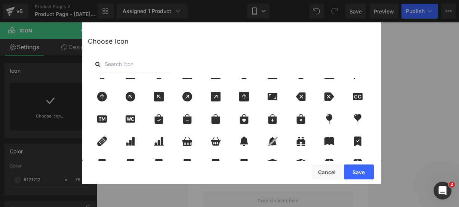
click at [142, 64] on input "text" at bounding box center [132, 64] width 75 height 16
type input "pin"
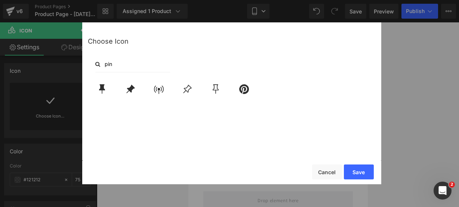
scroll to position [0, 0]
click at [130, 89] on icon at bounding box center [130, 89] width 9 height 9
click at [364, 173] on button "Save" at bounding box center [359, 172] width 30 height 15
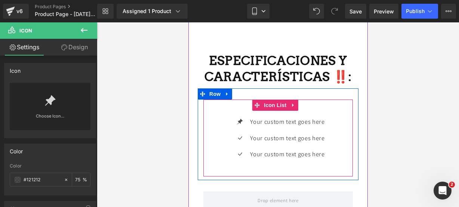
click at [221, 141] on div "Icon Your custom text goes here Text Block Icon Your custom text goes here Text…" at bounding box center [277, 141] width 149 height 49
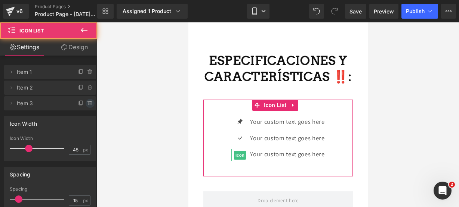
click at [86, 108] on span at bounding box center [90, 103] width 9 height 9
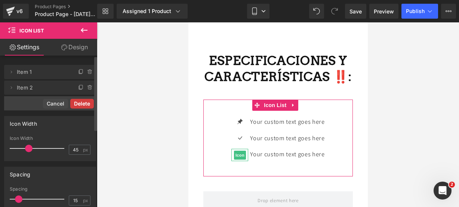
click at [85, 103] on button "Delete" at bounding box center [82, 104] width 24 height 10
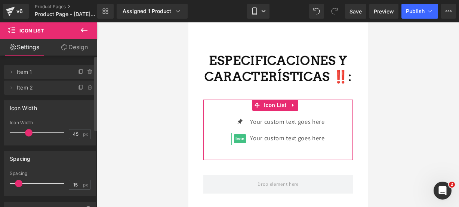
click at [87, 91] on span at bounding box center [90, 87] width 9 height 9
click at [87, 91] on button "Delete" at bounding box center [82, 88] width 24 height 10
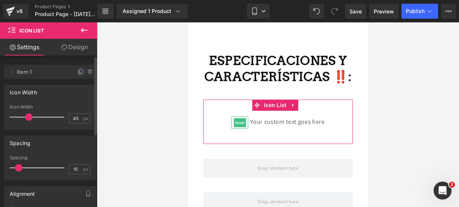
click at [78, 74] on icon at bounding box center [81, 72] width 6 height 6
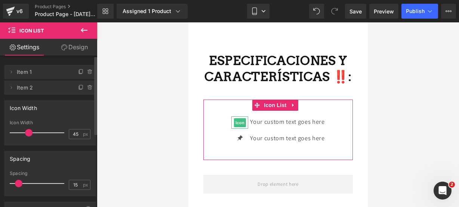
click at [78, 74] on icon at bounding box center [81, 72] width 6 height 6
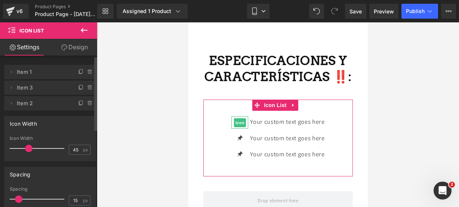
click at [78, 74] on icon at bounding box center [81, 72] width 6 height 6
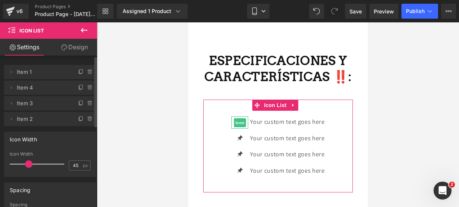
click at [78, 74] on icon at bounding box center [81, 72] width 6 height 6
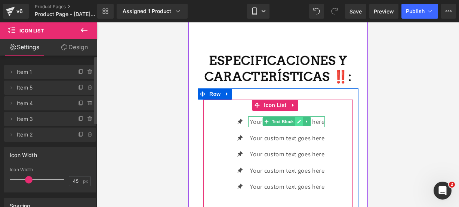
click at [297, 120] on icon at bounding box center [299, 122] width 4 height 4
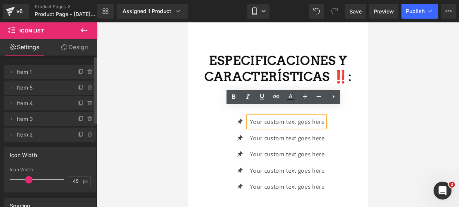
click at [320, 117] on p "Your custom text goes here" at bounding box center [287, 122] width 74 height 11
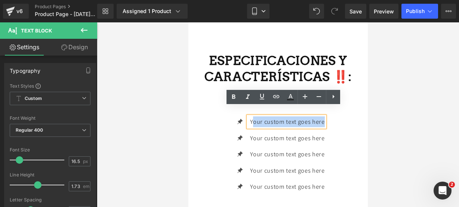
drag, startPoint x: 320, startPoint y: 113, endPoint x: 250, endPoint y: 113, distance: 70.2
click at [250, 117] on p "Your custom text goes here" at bounding box center [287, 122] width 74 height 11
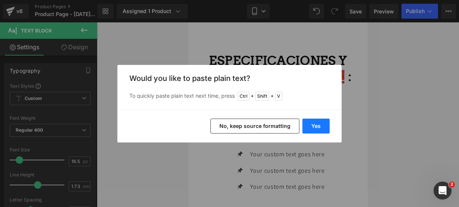
click at [313, 124] on button "Yes" at bounding box center [315, 126] width 27 height 15
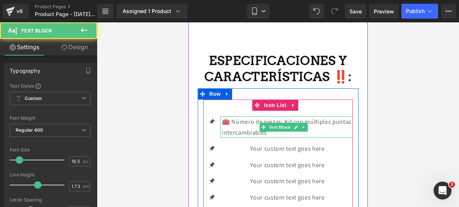
click at [310, 123] on p "🧰 Número de piezas: Kit con múltiples puntas intercambiables" at bounding box center [287, 127] width 131 height 21
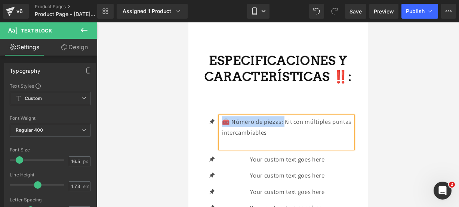
drag, startPoint x: 285, startPoint y: 111, endPoint x: 223, endPoint y: 112, distance: 61.7
click at [223, 117] on p "🧰 Número de piezas: Kit con múltiples puntas intercambiables" at bounding box center [287, 127] width 131 height 21
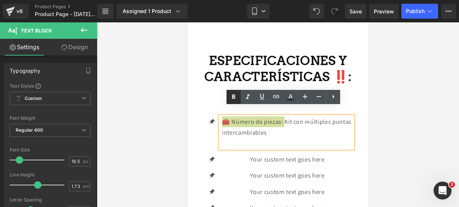
click at [232, 101] on icon at bounding box center [233, 97] width 9 height 9
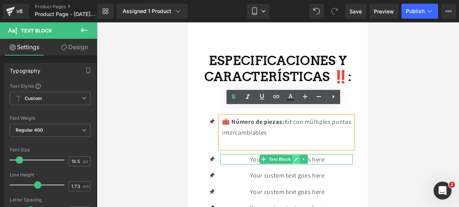
click at [296, 157] on icon at bounding box center [295, 159] width 4 height 4
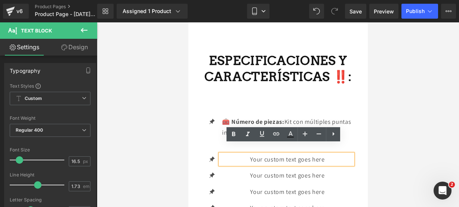
click at [326, 154] on p "Your custom text goes here" at bounding box center [287, 159] width 131 height 11
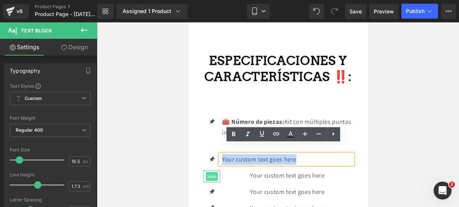
drag, startPoint x: 326, startPoint y: 150, endPoint x: 213, endPoint y: 163, distance: 113.6
click at [213, 163] on ul "Icon 🧰 Número de piezas: Kit con múltiples puntas intercambiables Text Block Ic…" at bounding box center [277, 168] width 149 height 103
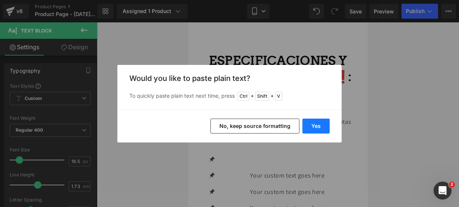
drag, startPoint x: 315, startPoint y: 127, endPoint x: 127, endPoint y: 106, distance: 189.5
click at [315, 127] on button "Yes" at bounding box center [315, 126] width 27 height 15
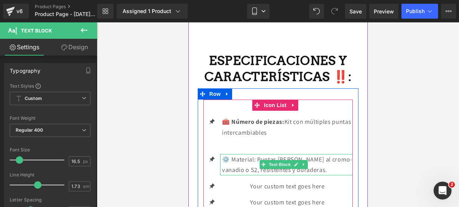
click at [331, 159] on p "⚙️ Material: Puntas [PERSON_NAME] al cromo-vanadio o S2, resistentes y duradera…" at bounding box center [287, 164] width 131 height 21
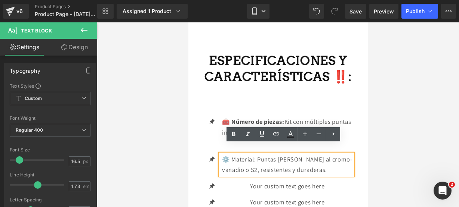
click at [331, 154] on p "⚙️ Material: Puntas [PERSON_NAME] al cromo-vanadio o S2, resistentes y duradera…" at bounding box center [287, 164] width 131 height 21
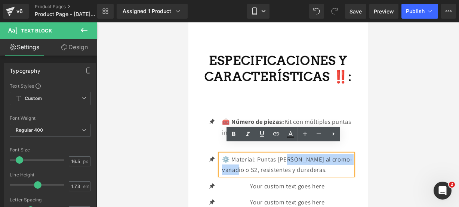
drag, startPoint x: 287, startPoint y: 150, endPoint x: 251, endPoint y: 159, distance: 37.1
click at [251, 159] on p "⚙️ Material: Puntas [PERSON_NAME] al cromo-vanadio o S2, resistentes y duradera…" at bounding box center [287, 164] width 131 height 21
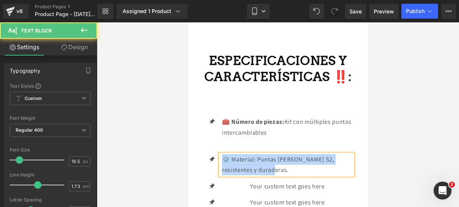
drag, startPoint x: 258, startPoint y: 159, endPoint x: 221, endPoint y: 142, distance: 40.5
click at [221, 142] on ul "Icon 🧰 Número de piezas: Kit con múltiples puntas intercambiables Text Block Ic…" at bounding box center [277, 173] width 149 height 113
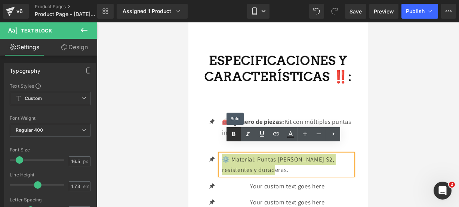
click at [230, 133] on icon at bounding box center [233, 134] width 9 height 9
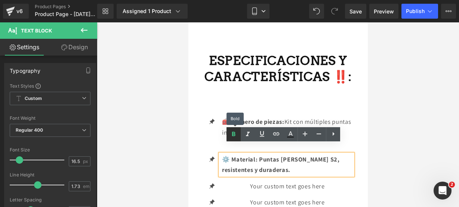
click at [230, 133] on icon at bounding box center [233, 134] width 9 height 9
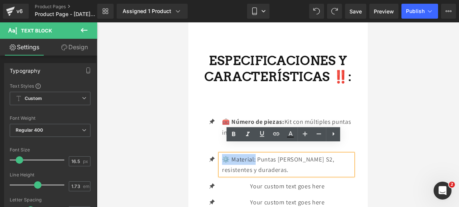
drag, startPoint x: 256, startPoint y: 152, endPoint x: 223, endPoint y: 149, distance: 33.0
click at [223, 154] on p "⚙️ Material: Puntas [PERSON_NAME] S2, resistentes y duraderas." at bounding box center [287, 164] width 131 height 21
click at [232, 139] on link at bounding box center [233, 134] width 14 height 14
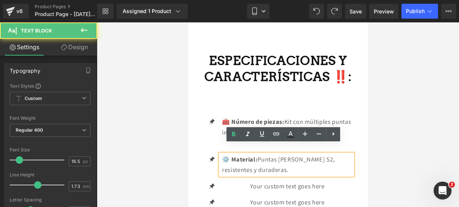
click at [262, 158] on p "⚙️ Material: Puntas [PERSON_NAME] S2, resistentes y duraderas." at bounding box center [287, 164] width 131 height 21
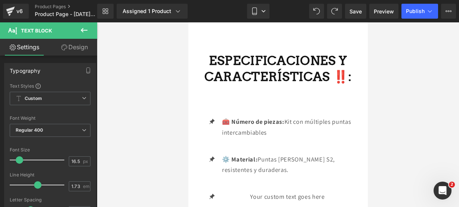
click at [87, 30] on icon at bounding box center [84, 30] width 9 height 9
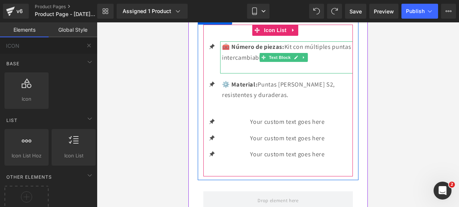
scroll to position [1051, 0]
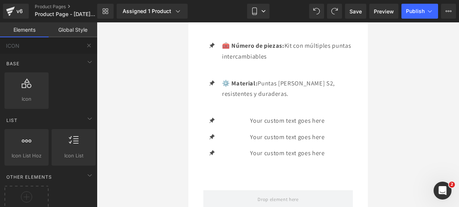
click at [93, 44] on button at bounding box center [89, 45] width 16 height 16
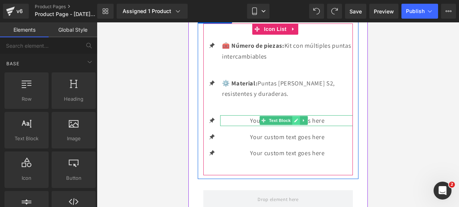
click at [294, 116] on link at bounding box center [296, 120] width 8 height 9
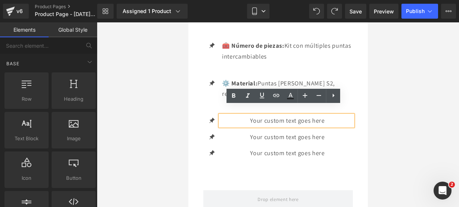
click at [337, 115] on p "Your custom text goes here" at bounding box center [287, 120] width 131 height 11
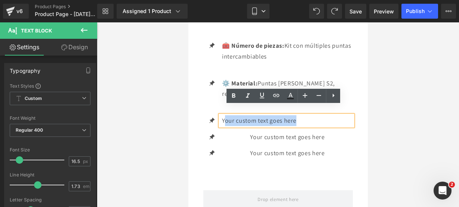
drag, startPoint x: 337, startPoint y: 109, endPoint x: 223, endPoint y: 109, distance: 114.0
click at [223, 115] on p "Your custom text goes here" at bounding box center [287, 120] width 131 height 11
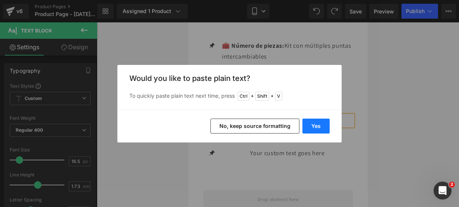
click at [322, 127] on button "Yes" at bounding box center [315, 126] width 27 height 15
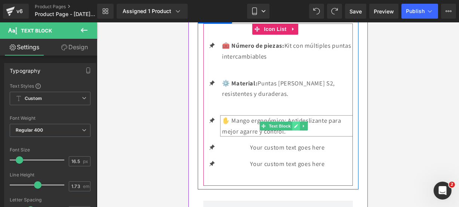
click at [294, 124] on icon at bounding box center [295, 126] width 4 height 4
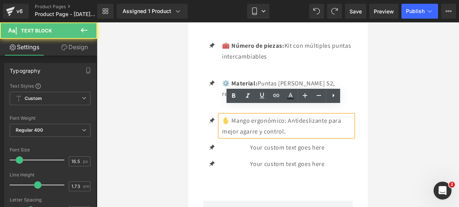
click at [289, 121] on p "✋ Mango ergonómico: Antideslizante para mejor agarre y control." at bounding box center [287, 125] width 131 height 21
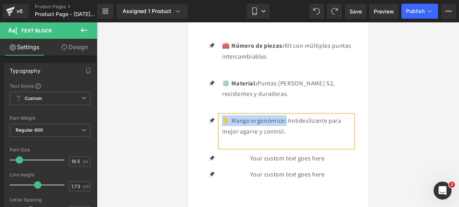
drag, startPoint x: 285, startPoint y: 111, endPoint x: 224, endPoint y: 111, distance: 61.3
click at [224, 115] on p "✋ Mango ergonómico: Antideslizante para mejor agarre y control." at bounding box center [287, 125] width 131 height 21
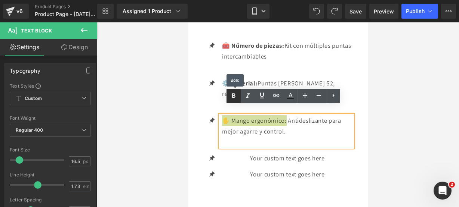
drag, startPoint x: 235, startPoint y: 93, endPoint x: 27, endPoint y: 47, distance: 212.3
click at [235, 93] on icon at bounding box center [233, 96] width 9 height 9
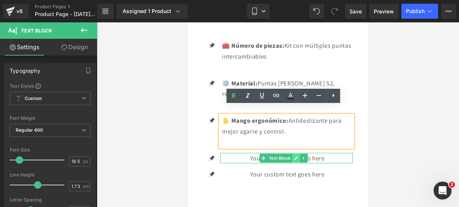
click at [299, 154] on link at bounding box center [296, 158] width 8 height 9
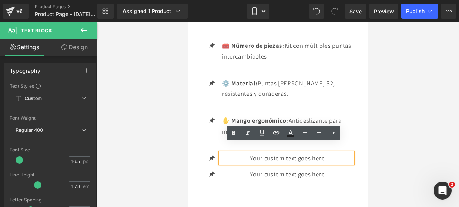
click at [327, 153] on p "Your custom text goes here" at bounding box center [287, 158] width 131 height 11
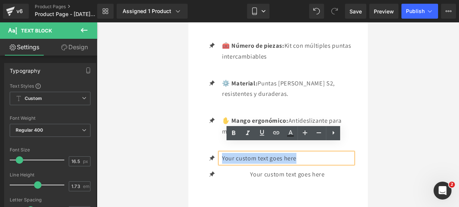
drag, startPoint x: 327, startPoint y: 147, endPoint x: 199, endPoint y: 142, distance: 127.5
click at [199, 142] on div "Icon 🧰 Número de piezas: Kit con múltiples puntas intercambiables Text Block Ic…" at bounding box center [277, 110] width 161 height 173
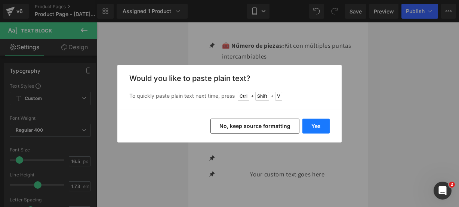
click at [312, 124] on button "Yes" at bounding box center [315, 126] width 27 height 15
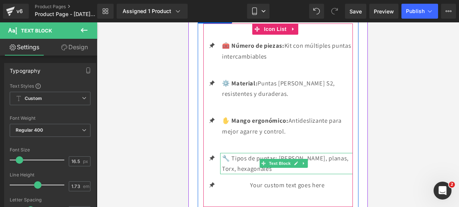
click at [295, 161] on icon at bounding box center [295, 163] width 4 height 4
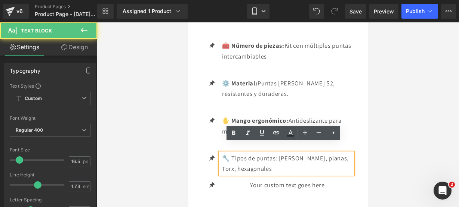
click at [288, 153] on p "🔧 Tipos de puntas: [PERSON_NAME], planas, Torx, hexagonales" at bounding box center [287, 163] width 131 height 21
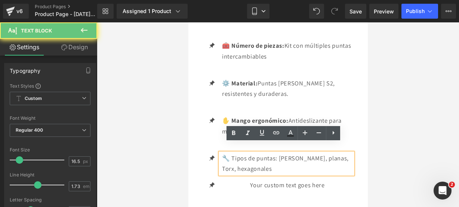
click at [259, 161] on p "🔧 Tipos de puntas: [PERSON_NAME], planas, Torx, hexagonales" at bounding box center [287, 163] width 131 height 21
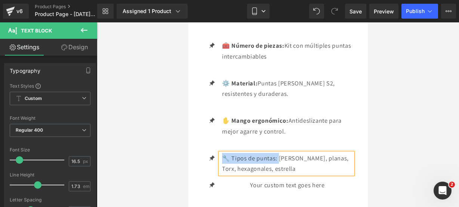
drag, startPoint x: 279, startPoint y: 149, endPoint x: 224, endPoint y: 145, distance: 55.1
click at [224, 153] on p "🔧 Tipos de puntas: [PERSON_NAME], planas, Torx, hexagonales, estrella" at bounding box center [287, 163] width 131 height 21
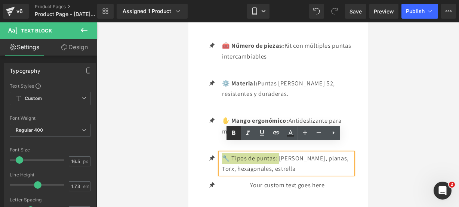
click at [232, 139] on link at bounding box center [233, 133] width 14 height 14
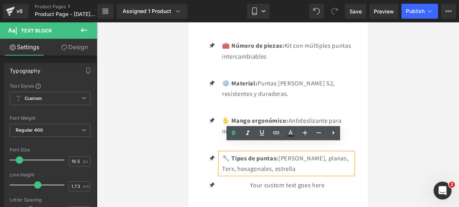
click at [283, 160] on p "🔧 Tipos de puntas: [PERSON_NAME], planas, Torx, hexagonales, estrella" at bounding box center [287, 163] width 131 height 21
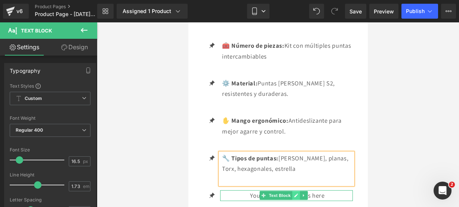
click at [293, 194] on icon at bounding box center [295, 196] width 4 height 4
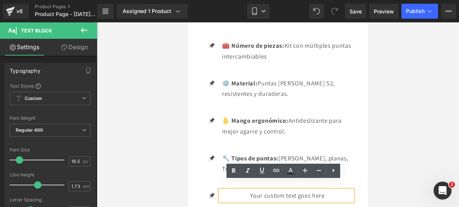
click at [327, 191] on p "Your custom text goes here" at bounding box center [287, 196] width 131 height 11
drag, startPoint x: 327, startPoint y: 185, endPoint x: 179, endPoint y: 166, distance: 148.4
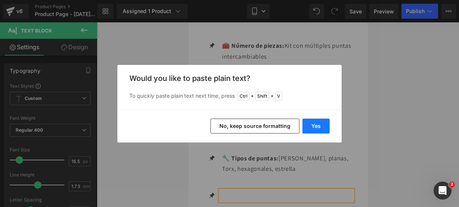
click at [312, 126] on button "Yes" at bounding box center [315, 126] width 27 height 15
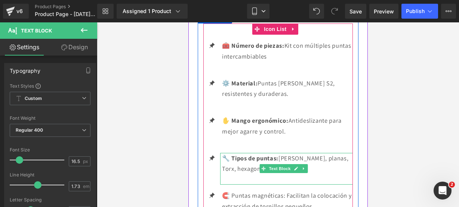
scroll to position [1078, 0]
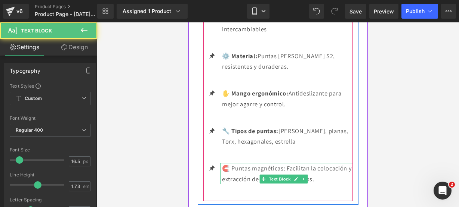
click at [300, 179] on p "🧲 Puntas magnéticas: Facilitan la colocación y extracción de tornillos pequeños." at bounding box center [287, 173] width 131 height 21
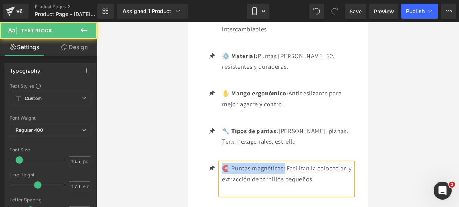
drag, startPoint x: 286, startPoint y: 159, endPoint x: 223, endPoint y: 154, distance: 63.0
click at [223, 163] on p "🧲 Puntas magnéticas: Facilitan la colocación y extracción de tornillos pequeños." at bounding box center [287, 173] width 131 height 21
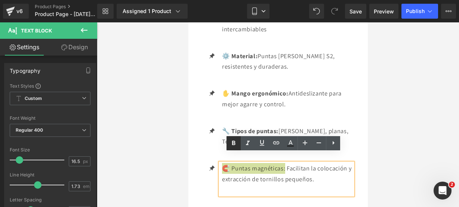
click at [235, 144] on icon at bounding box center [233, 143] width 9 height 9
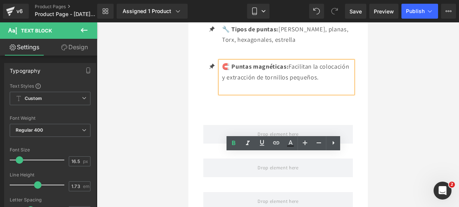
scroll to position [1181, 0]
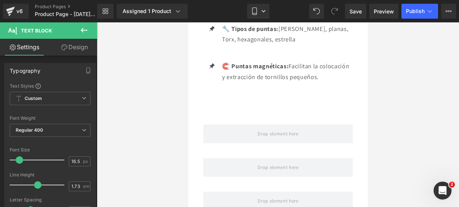
click at [88, 34] on icon at bounding box center [84, 30] width 9 height 9
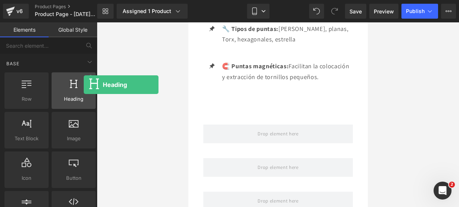
drag, startPoint x: 67, startPoint y: 87, endPoint x: 84, endPoint y: 85, distance: 17.3
click at [84, 85] on div at bounding box center [74, 86] width 40 height 17
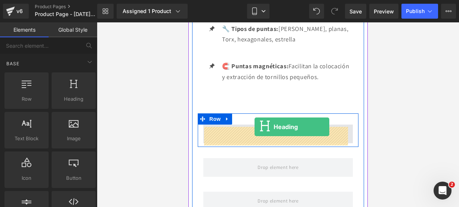
drag, startPoint x: 274, startPoint y: 103, endPoint x: 254, endPoint y: 127, distance: 31.3
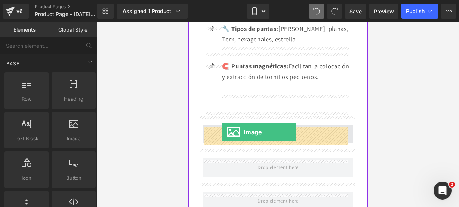
drag, startPoint x: 248, startPoint y: 157, endPoint x: 221, endPoint y: 132, distance: 36.5
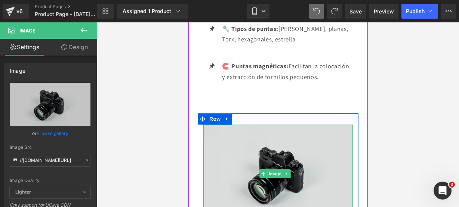
scroll to position [1218, 0]
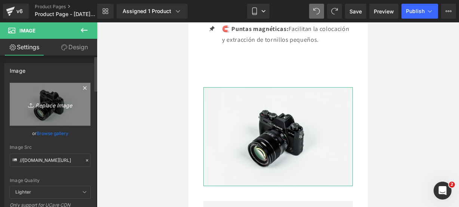
click at [51, 108] on icon "Replace Image" at bounding box center [50, 104] width 60 height 9
type input "C:\fakepath\tor 2.webp"
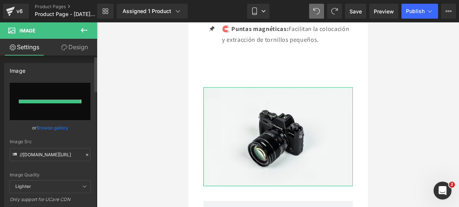
type input "[URL][DOMAIN_NAME]"
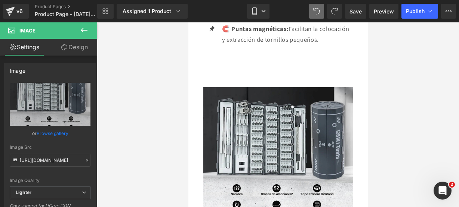
click at [87, 28] on icon at bounding box center [84, 30] width 9 height 9
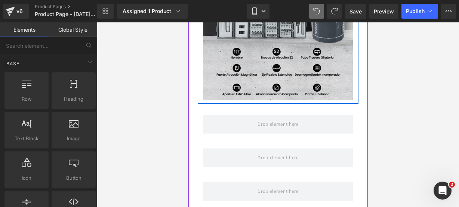
scroll to position [1372, 0]
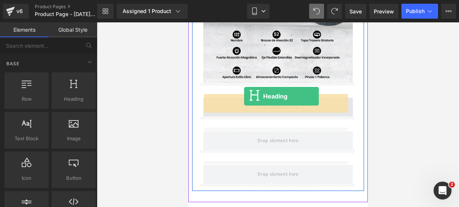
drag, startPoint x: 262, startPoint y: 118, endPoint x: 244, endPoint y: 96, distance: 28.1
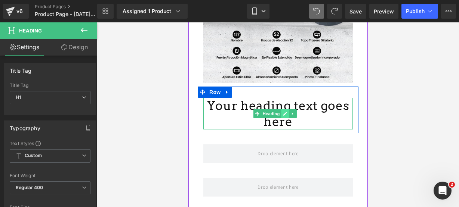
click at [283, 112] on icon at bounding box center [285, 114] width 4 height 4
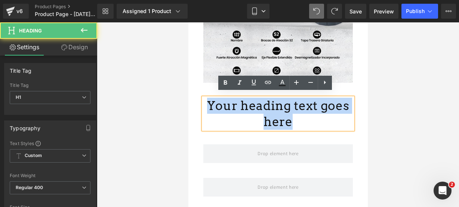
drag, startPoint x: 304, startPoint y: 118, endPoint x: 197, endPoint y: 92, distance: 109.9
click at [197, 92] on div "Your heading text goes here Heading Row" at bounding box center [277, 110] width 161 height 47
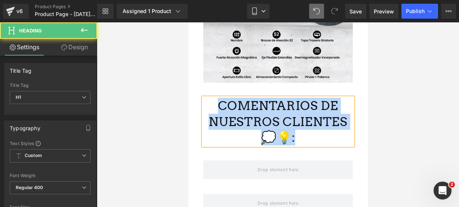
drag, startPoint x: 292, startPoint y: 133, endPoint x: 195, endPoint y: 86, distance: 107.3
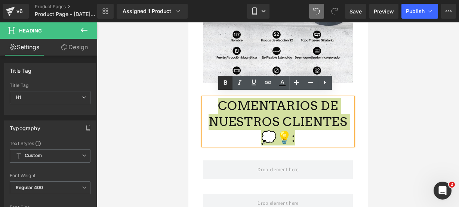
drag, startPoint x: 220, startPoint y: 83, endPoint x: 22, endPoint y: 58, distance: 199.6
click at [220, 83] on link at bounding box center [225, 83] width 14 height 14
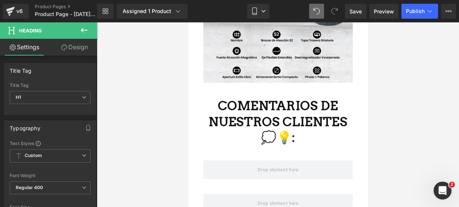
click at [85, 29] on icon at bounding box center [84, 30] width 9 height 9
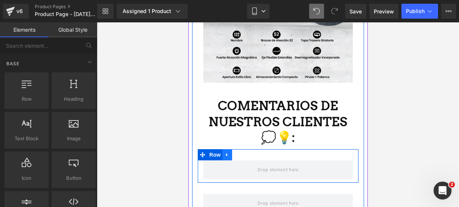
click at [225, 152] on icon at bounding box center [226, 155] width 5 height 6
click at [242, 149] on link at bounding box center [246, 154] width 10 height 11
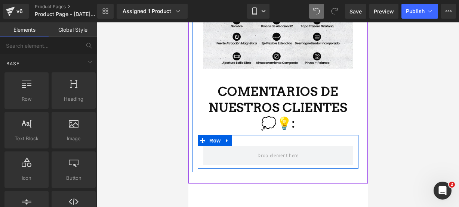
scroll to position [1388, 0]
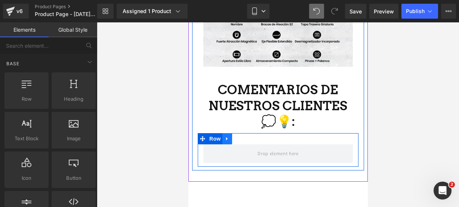
click at [228, 136] on icon at bounding box center [226, 139] width 5 height 6
click at [245, 136] on icon at bounding box center [246, 138] width 5 height 5
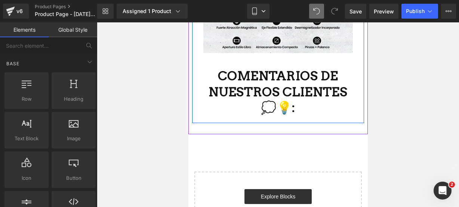
scroll to position [1403, 0]
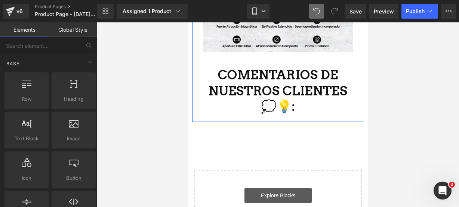
click at [276, 188] on link "Explore Blocks" at bounding box center [277, 195] width 67 height 15
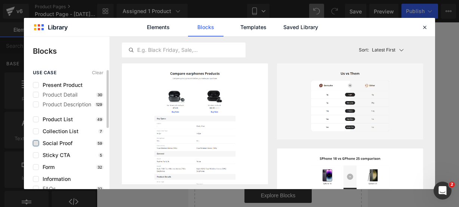
click at [37, 142] on label at bounding box center [36, 143] width 6 height 6
click at [36, 143] on input "checkbox" at bounding box center [36, 143] width 0 height 0
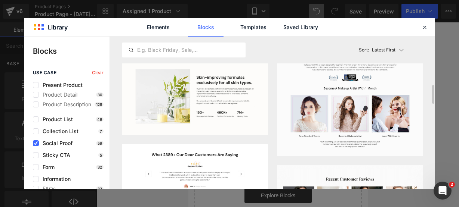
scroll to position [129, 0]
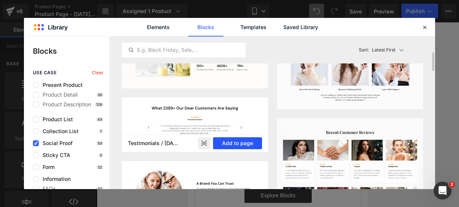
click at [242, 140] on button "Add to page" at bounding box center [237, 143] width 49 height 12
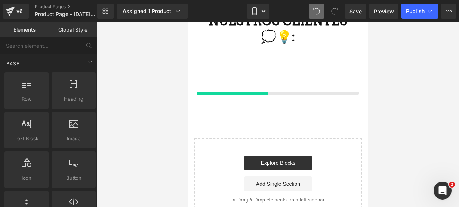
scroll to position [1474, 0]
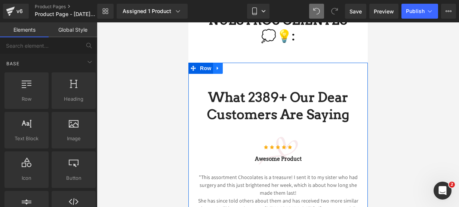
click at [215, 66] on icon at bounding box center [217, 69] width 5 height 6
click at [234, 66] on icon at bounding box center [236, 68] width 5 height 5
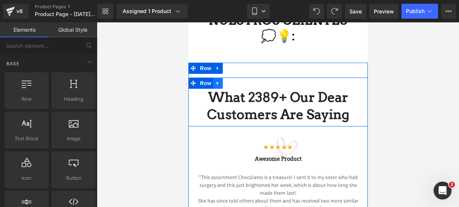
click at [215, 81] on icon at bounding box center [217, 84] width 5 height 6
click at [234, 81] on icon at bounding box center [236, 83] width 5 height 5
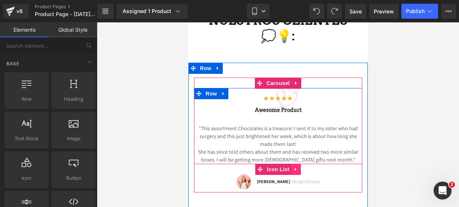
click at [293, 167] on icon at bounding box center [295, 170] width 5 height 6
click at [300, 167] on icon at bounding box center [300, 169] width 5 height 5
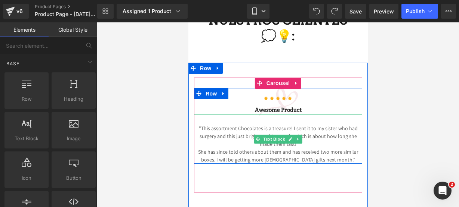
click at [332, 154] on span "She has since told others about them and has received two more similar boxes. I…" at bounding box center [278, 156] width 160 height 15
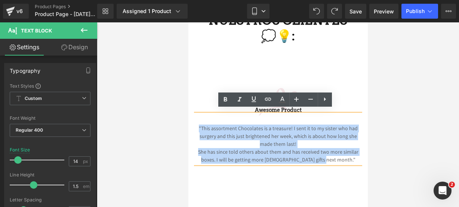
drag, startPoint x: 334, startPoint y: 155, endPoint x: 170, endPoint y: 118, distance: 168.9
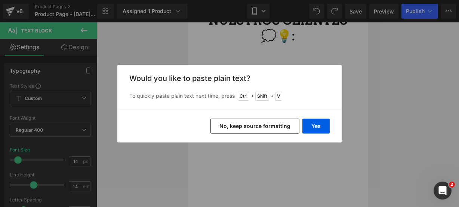
click at [317, 118] on div "Yes No, keep source formatting" at bounding box center [229, 126] width 224 height 33
click at [316, 122] on button "Yes" at bounding box center [315, 126] width 27 height 15
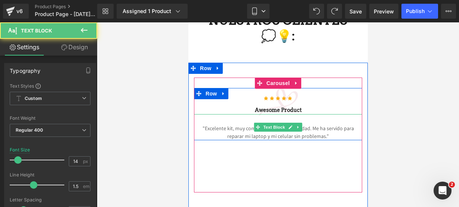
click at [315, 129] on p ""Excelente kit, muy completo y de buena calidad. Me ha servido para reparar mi …" at bounding box center [278, 133] width 168 height 16
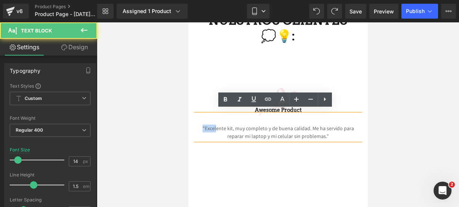
drag, startPoint x: 194, startPoint y: 124, endPoint x: 207, endPoint y: 124, distance: 13.1
click at [207, 125] on p ""Excelente kit, muy completo y de buena calidad. Me ha servido para reparar mi …" at bounding box center [278, 133] width 168 height 16
click at [220, 125] on p ""Excelente kit, muy completo y de buena calidad. Me ha servido para reparar mi …" at bounding box center [278, 133] width 168 height 16
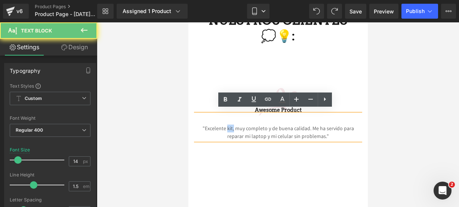
click at [221, 125] on p ""Excelente kit, muy completo y de buena calidad. Me ha servido para reparar mi …" at bounding box center [278, 133] width 168 height 16
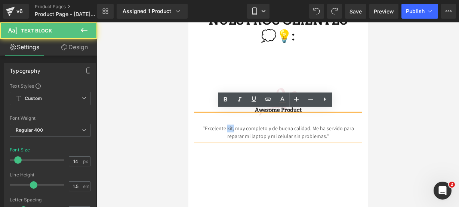
click at [221, 125] on p ""Excelente kit, muy completo y de buena calidad. Me ha servido para reparar mi …" at bounding box center [278, 133] width 168 height 16
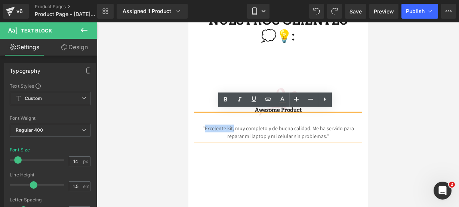
drag, startPoint x: 221, startPoint y: 125, endPoint x: 194, endPoint y: 124, distance: 26.9
click at [194, 125] on p ""Excelente kit, muy completo y de buena calidad. Me ha servido para reparar mi …" at bounding box center [278, 133] width 168 height 16
click at [227, 103] on icon at bounding box center [225, 99] width 9 height 9
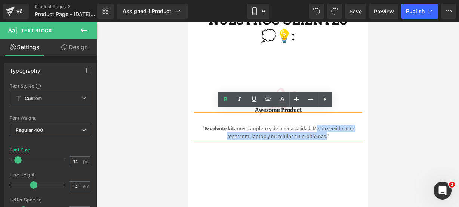
drag, startPoint x: 300, startPoint y: 124, endPoint x: 312, endPoint y: 132, distance: 14.3
click at [312, 132] on p "" Excelente kit, muy completo y de buena calidad. Me ha servido para reparar mi…" at bounding box center [278, 133] width 168 height 16
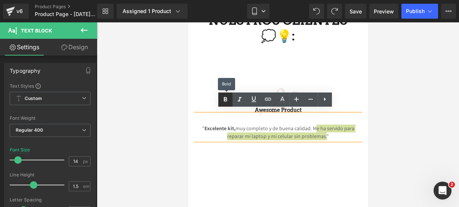
drag, startPoint x: 222, startPoint y: 94, endPoint x: 102, endPoint y: 86, distance: 120.2
click at [222, 94] on link at bounding box center [225, 100] width 14 height 14
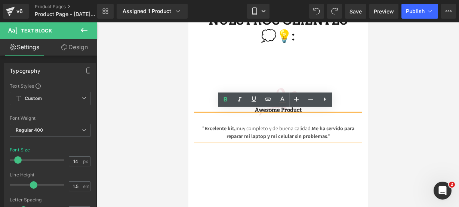
click at [338, 106] on h3 "Awesome Product" at bounding box center [278, 110] width 168 height 8
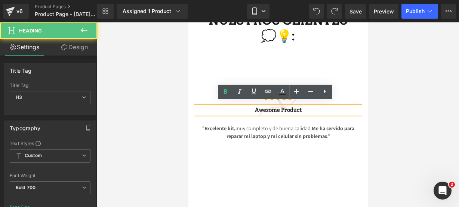
click at [338, 106] on h3 "Awesome Product" at bounding box center [278, 110] width 168 height 8
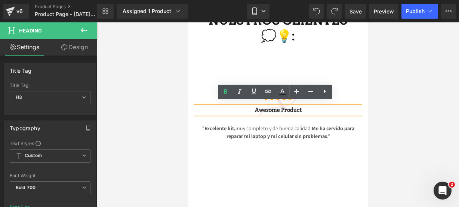
drag, startPoint x: 338, startPoint y: 105, endPoint x: 120, endPoint y: 106, distance: 217.8
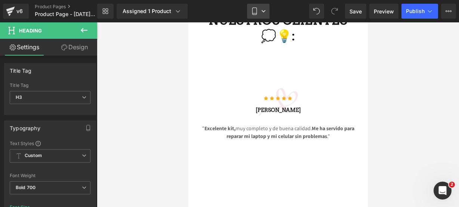
click at [251, 13] on icon at bounding box center [254, 10] width 7 height 7
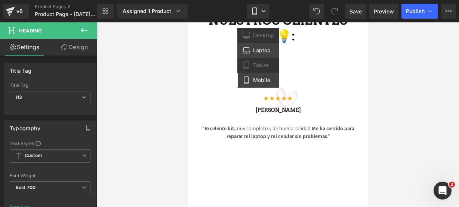
click at [258, 49] on span "Laptop" at bounding box center [262, 50] width 18 height 7
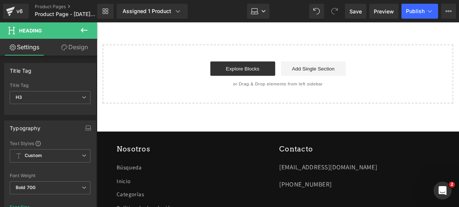
scroll to position [1247, 0]
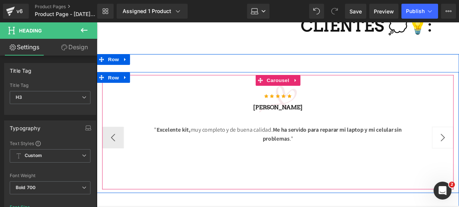
click at [446, 133] on button "›" at bounding box center [455, 142] width 22 height 22
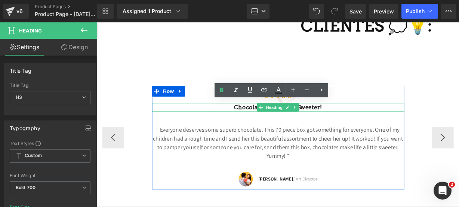
click at [362, 108] on h3 "Chocolate makes Life sweeter!" at bounding box center [285, 110] width 262 height 9
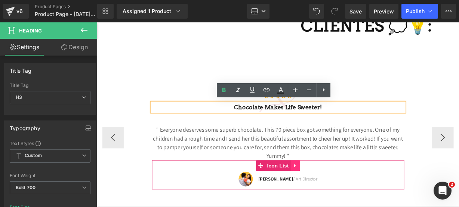
click at [303, 173] on link at bounding box center [303, 171] width 10 height 11
click at [307, 172] on link at bounding box center [308, 171] width 10 height 11
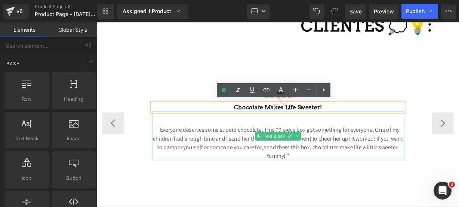
click at [299, 156] on p "" Everyone deserves some superb chocolate. This 70 piece box got something for …" at bounding box center [285, 148] width 262 height 36
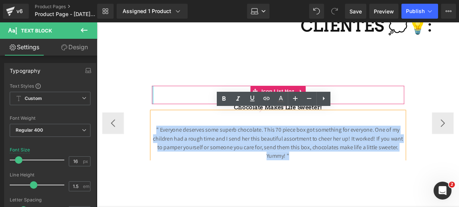
drag, startPoint x: 299, startPoint y: 156, endPoint x: 152, endPoint y: 99, distance: 157.8
click at [154, 99] on div "Icon Icon Icon Icon Icon Icon List Hoz Chocolate makes Life sweeter! Heading " …" at bounding box center [285, 127] width 262 height 78
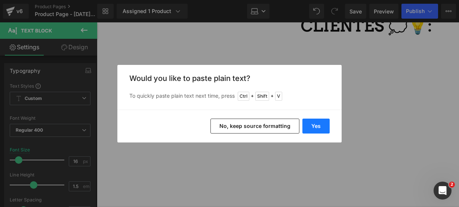
click at [315, 120] on button "Yes" at bounding box center [315, 126] width 27 height 15
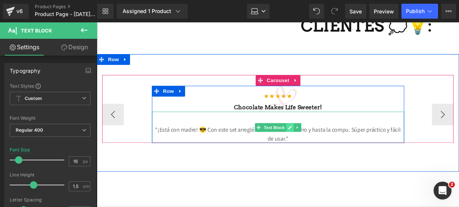
click at [296, 132] on link at bounding box center [297, 131] width 8 height 9
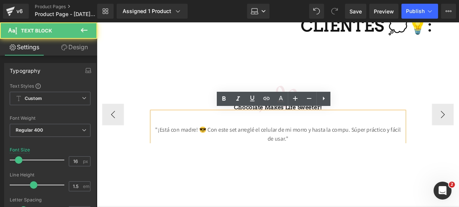
click at [207, 130] on p ""¡Está con madre! 😎 Con este set arreglé el celular de mi morro y hasta la comp…" at bounding box center [285, 139] width 262 height 18
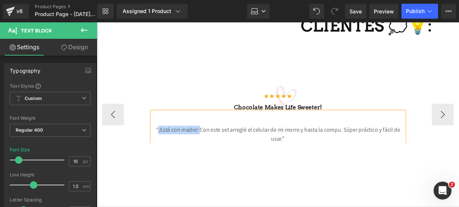
drag, startPoint x: 200, startPoint y: 130, endPoint x: 158, endPoint y: 135, distance: 42.5
click at [158, 135] on p ""¡Está con madre! Con este set arreglé el celular de mi morro y hasta la compu.…" at bounding box center [285, 139] width 262 height 18
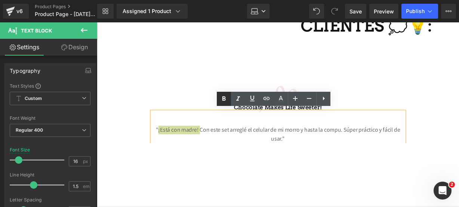
click at [219, 101] on link at bounding box center [224, 99] width 14 height 14
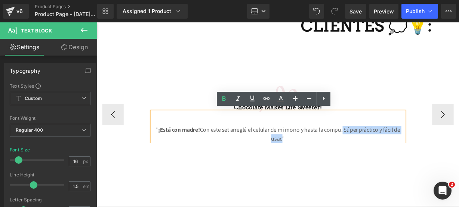
drag, startPoint x: 349, startPoint y: 131, endPoint x: 287, endPoint y: 139, distance: 62.9
click at [287, 139] on p "" ¡Está con madre! Con este set arreglé el celular de mi morro y hasta la compu…" at bounding box center [285, 139] width 262 height 18
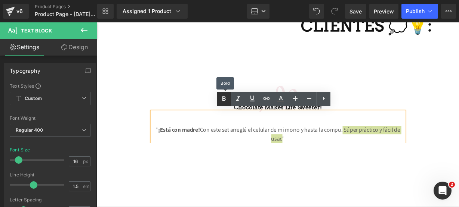
click at [218, 101] on link at bounding box center [224, 99] width 14 height 14
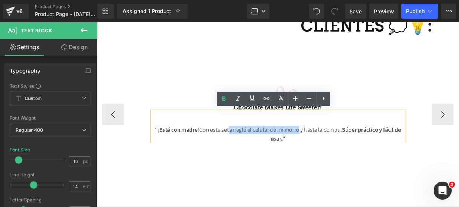
drag, startPoint x: 228, startPoint y: 128, endPoint x: 303, endPoint y: 134, distance: 75.0
click at [303, 134] on p "" ¡Está con madre! Con este set arreglé el celular de mi morro y hasta la compu…" at bounding box center [285, 139] width 262 height 18
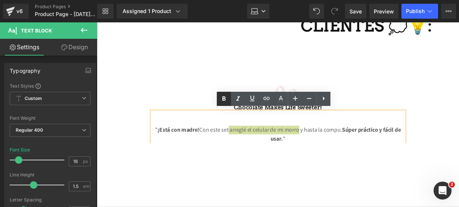
click at [226, 98] on icon at bounding box center [223, 99] width 9 height 9
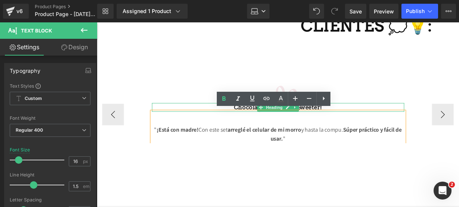
click at [346, 108] on h3 "Chocolate makes Life sweeter!" at bounding box center [285, 110] width 262 height 9
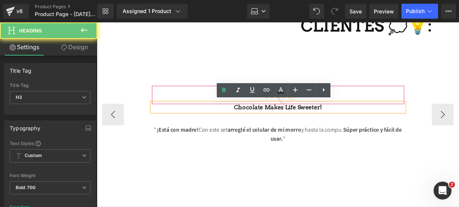
drag, startPoint x: 346, startPoint y: 108, endPoint x: 182, endPoint y: 90, distance: 165.0
click at [182, 90] on div "Icon Icon Icon Icon Icon Icon List Hoz Chocolate makes Life sweeter! Heading " …" at bounding box center [285, 118] width 262 height 60
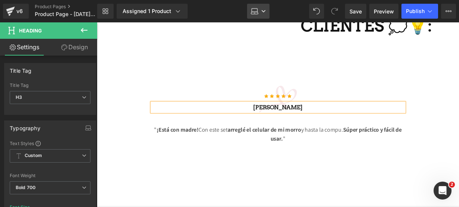
click at [250, 12] on link "Laptop" at bounding box center [258, 11] width 22 height 15
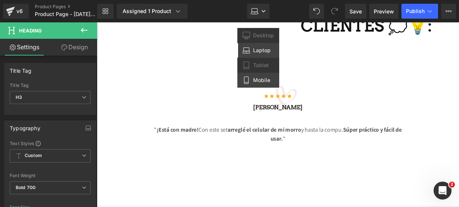
click at [251, 75] on link "Mobile" at bounding box center [258, 80] width 42 height 15
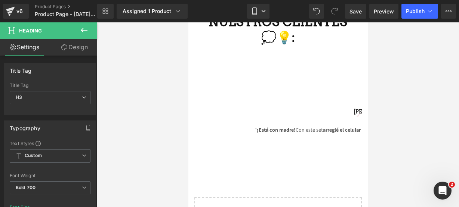
scroll to position [0, 0]
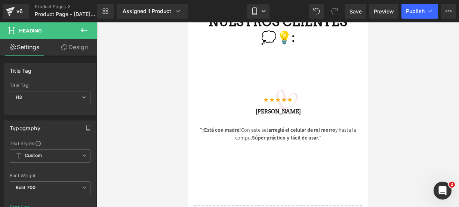
click at [82, 32] on icon at bounding box center [84, 30] width 9 height 9
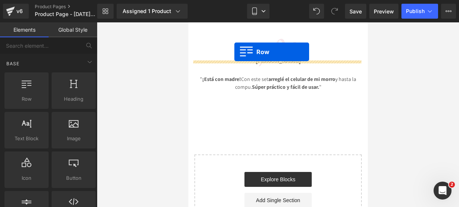
scroll to position [1502, 0]
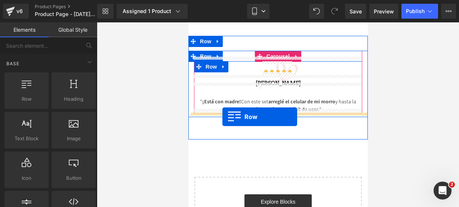
drag, startPoint x: 228, startPoint y: 109, endPoint x: 222, endPoint y: 117, distance: 10.1
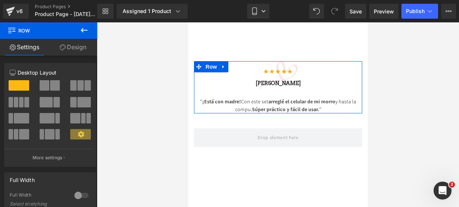
click at [81, 27] on icon at bounding box center [84, 30] width 9 height 9
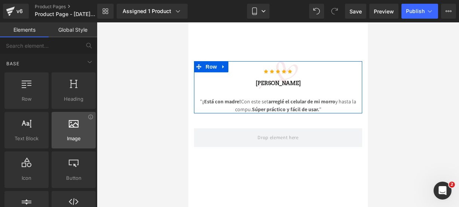
scroll to position [69, 0]
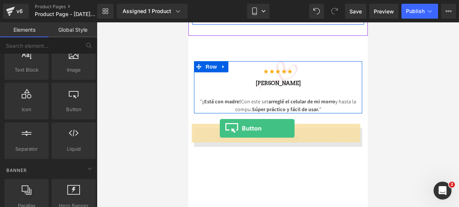
drag, startPoint x: 261, startPoint y: 133, endPoint x: 220, endPoint y: 129, distance: 40.6
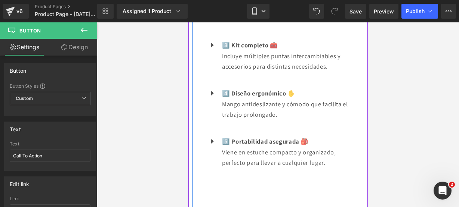
scroll to position [797, 0]
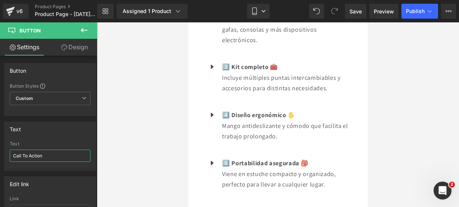
drag, startPoint x: 61, startPoint y: 156, endPoint x: -4, endPoint y: 148, distance: 66.3
click at [0, 148] on html "Button You are previewing how the will restyle your page. You can not edit Elem…" at bounding box center [229, 103] width 459 height 207
type input "¿"
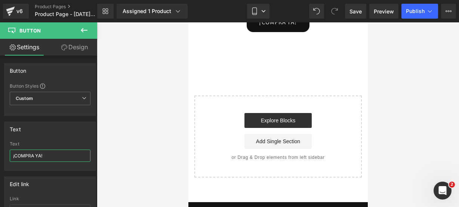
scroll to position [1617, 0]
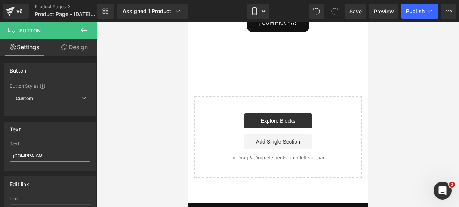
paste input "🤩🔥"
type input "¡COMPRA YA! 🤩🔥"
click at [80, 31] on icon at bounding box center [84, 30] width 9 height 9
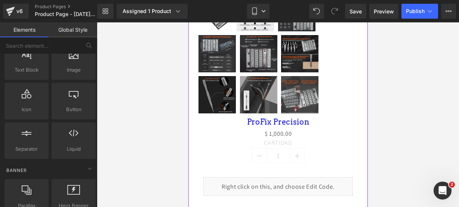
scroll to position [412, 0]
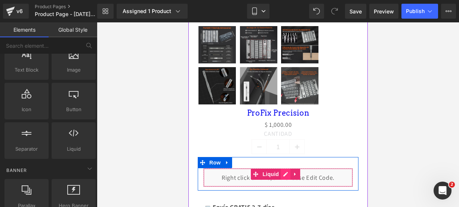
click at [284, 172] on icon at bounding box center [284, 175] width 5 height 6
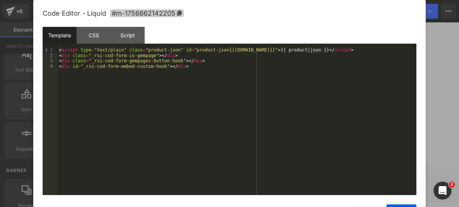
click at [183, 15] on span "#m-1756862142205" at bounding box center [147, 13] width 74 height 8
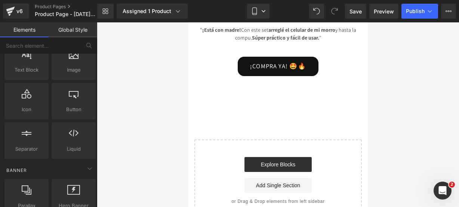
scroll to position [1570, 0]
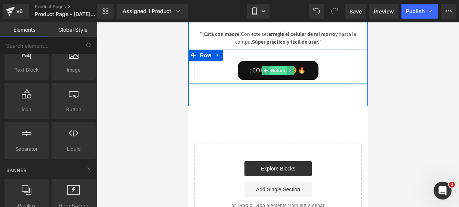
click at [275, 66] on span "Button" at bounding box center [277, 70] width 17 height 9
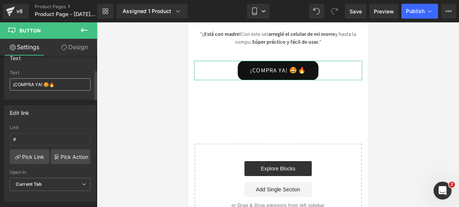
scroll to position [72, 0]
click at [52, 136] on input "#" at bounding box center [50, 139] width 81 height 12
paste input "#m-1756862142205"
click at [18, 138] on input "##m-1756862142205" at bounding box center [50, 139] width 81 height 12
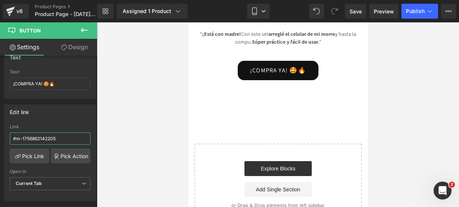
type input "#m-1756862142205"
click at [86, 32] on icon at bounding box center [84, 30] width 9 height 9
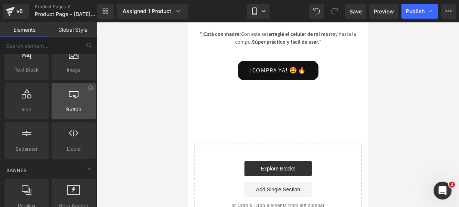
scroll to position [0, 0]
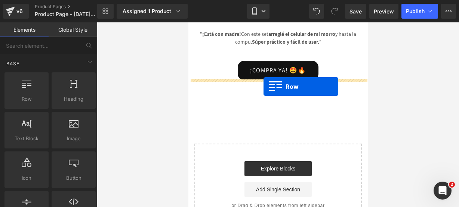
drag, startPoint x: 207, startPoint y: 127, endPoint x: 262, endPoint y: 86, distance: 68.4
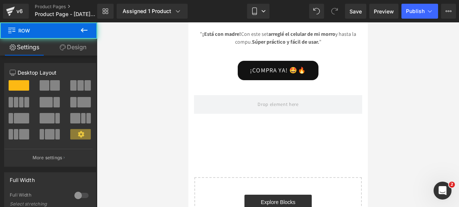
click at [86, 29] on icon at bounding box center [84, 30] width 9 height 9
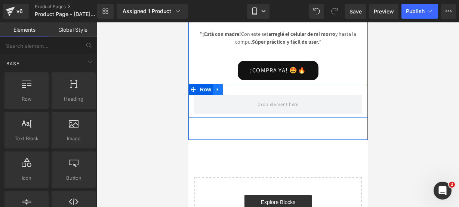
click at [215, 84] on link at bounding box center [218, 89] width 10 height 11
click at [234, 87] on icon at bounding box center [236, 89] width 5 height 5
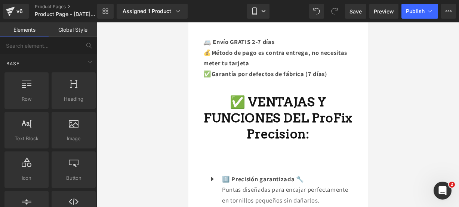
scroll to position [578, 0]
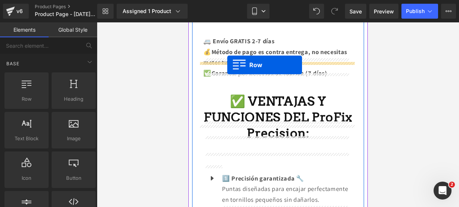
drag, startPoint x: 205, startPoint y: 120, endPoint x: 227, endPoint y: 65, distance: 59.7
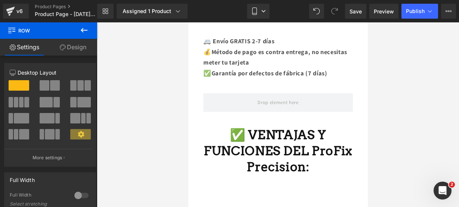
click at [88, 34] on icon at bounding box center [84, 30] width 9 height 9
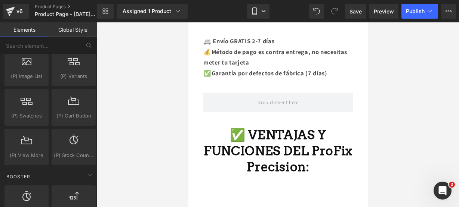
scroll to position [926, 0]
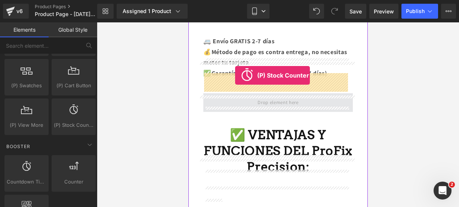
drag, startPoint x: 257, startPoint y: 134, endPoint x: 235, endPoint y: 75, distance: 63.3
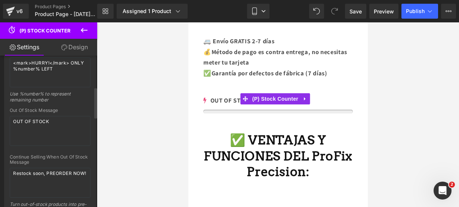
scroll to position [127, 0]
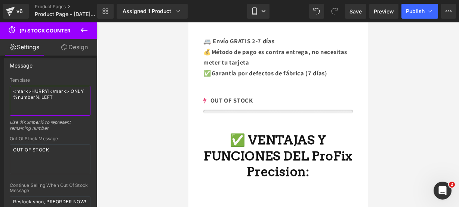
drag, startPoint x: 58, startPoint y: 97, endPoint x: -17, endPoint y: 82, distance: 76.6
click at [0, 82] on html "(P) Stock Counter You are previewing how the will restyle your page. You can no…" at bounding box center [229, 103] width 459 height 207
type textarea "¡¡CORRE!! SOLO QUEDAN 16"
click at [63, 130] on div "Use %number% to represent remaining number" at bounding box center [50, 128] width 81 height 17
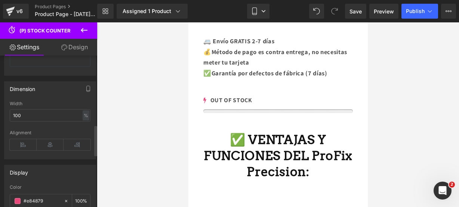
scroll to position [346, 0]
click at [19, 198] on span at bounding box center [18, 201] width 6 height 6
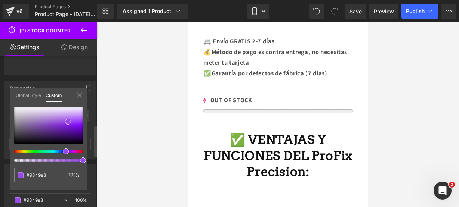
click at [63, 152] on div at bounding box center [45, 151] width 69 height 3
click at [78, 97] on icon at bounding box center [79, 95] width 5 height 5
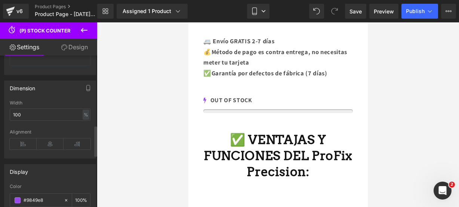
click at [89, 25] on button at bounding box center [84, 30] width 26 height 16
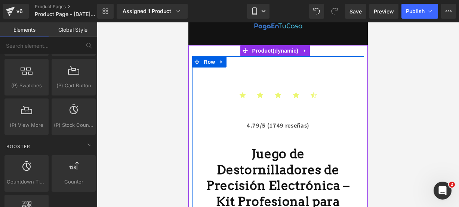
scroll to position [0, 0]
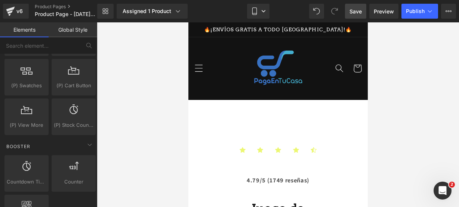
click at [351, 9] on span "Save" at bounding box center [355, 11] width 12 height 8
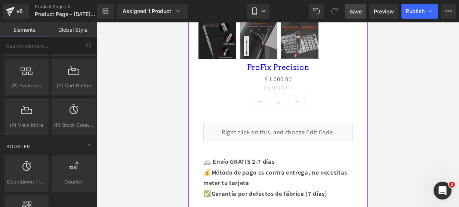
scroll to position [387, 0]
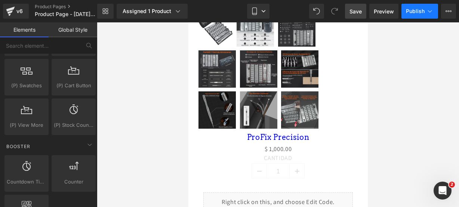
click at [422, 10] on span "Publish" at bounding box center [415, 11] width 19 height 6
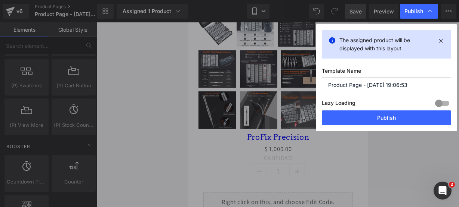
click at [407, 87] on input "Product Page - [DATE] 19:06:53" at bounding box center [386, 84] width 129 height 15
click at [408, 86] on input "Product Page - [DATE] 19:06:53" at bounding box center [386, 84] width 129 height 15
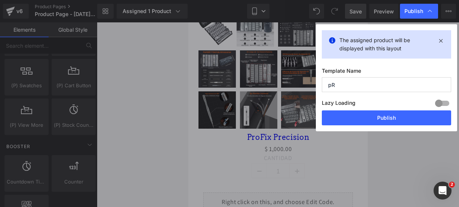
type input "p"
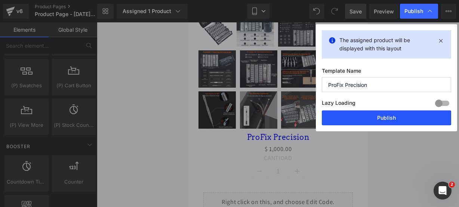
type input "ProFix Precision"
click at [395, 112] on button "Publish" at bounding box center [386, 118] width 129 height 15
